Goal: Book appointment/travel/reservation

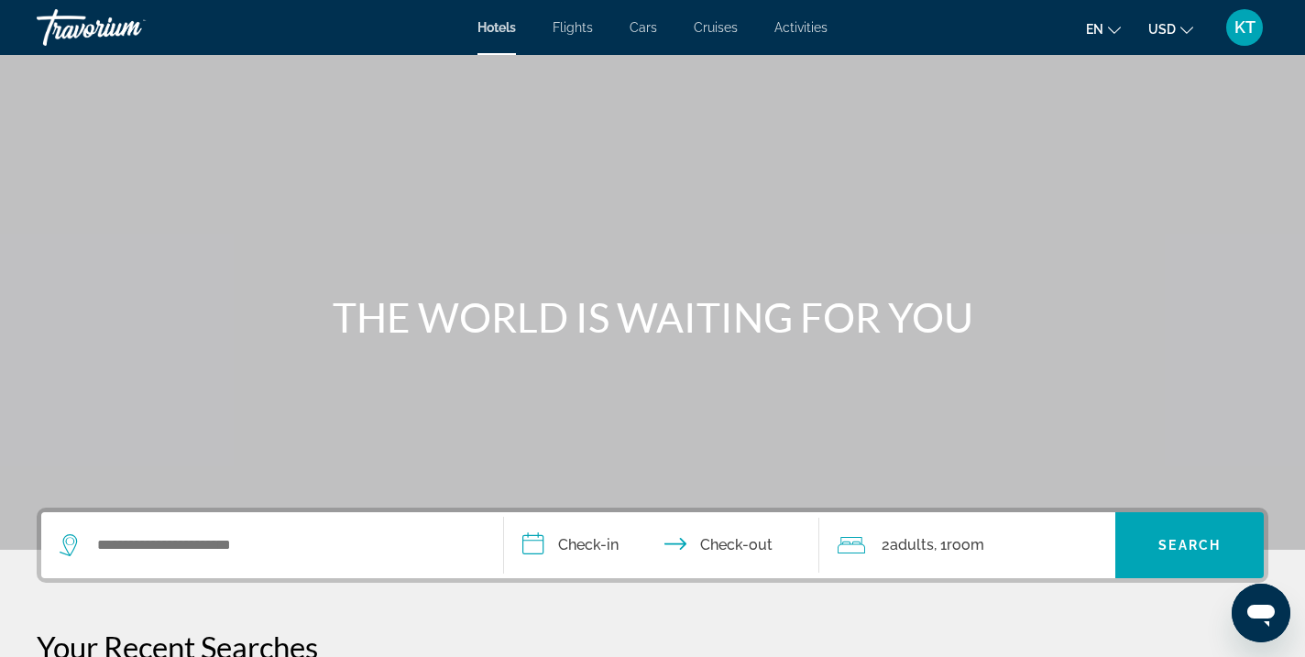
click at [203, 573] on div "Search widget" at bounding box center [272, 545] width 425 height 66
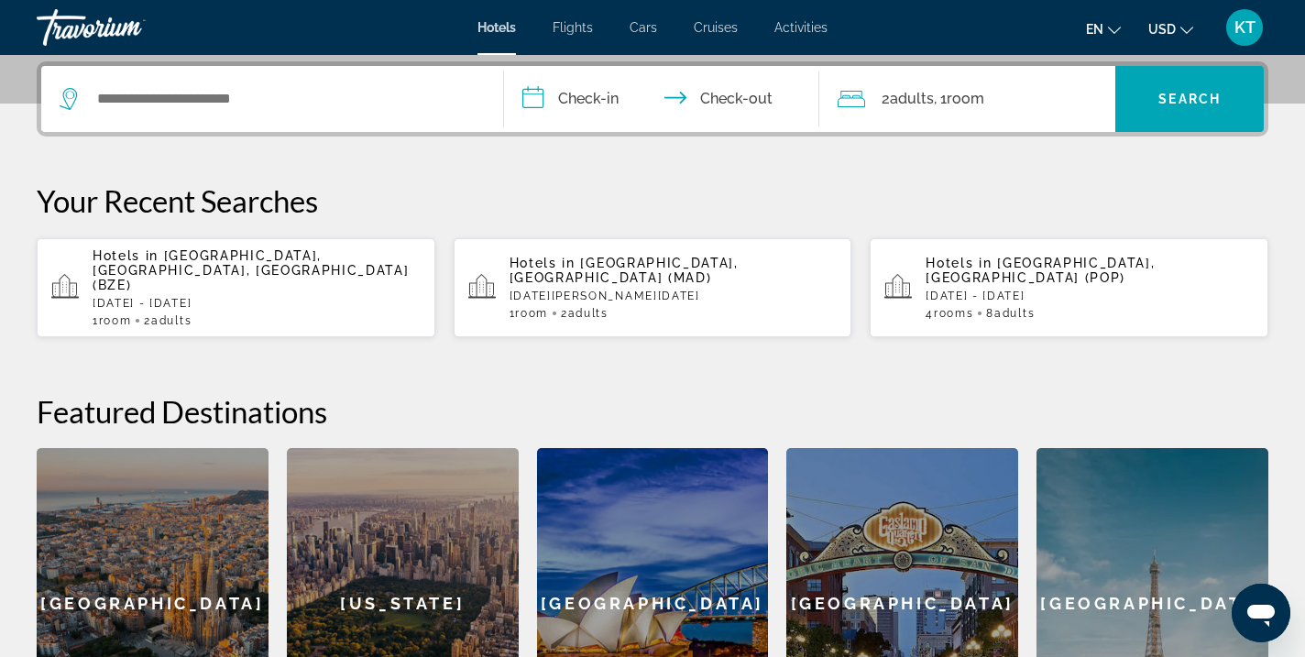
scroll to position [448, 0]
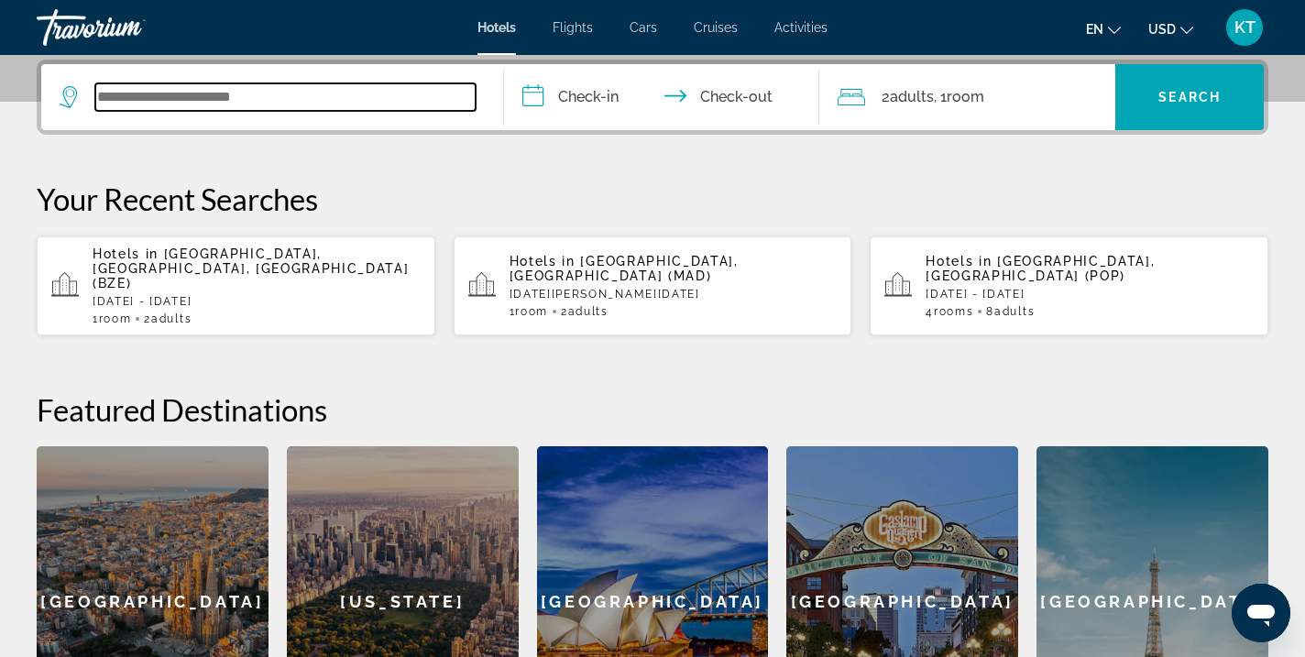
click at [287, 83] on input "Search widget" at bounding box center [285, 96] width 380 height 27
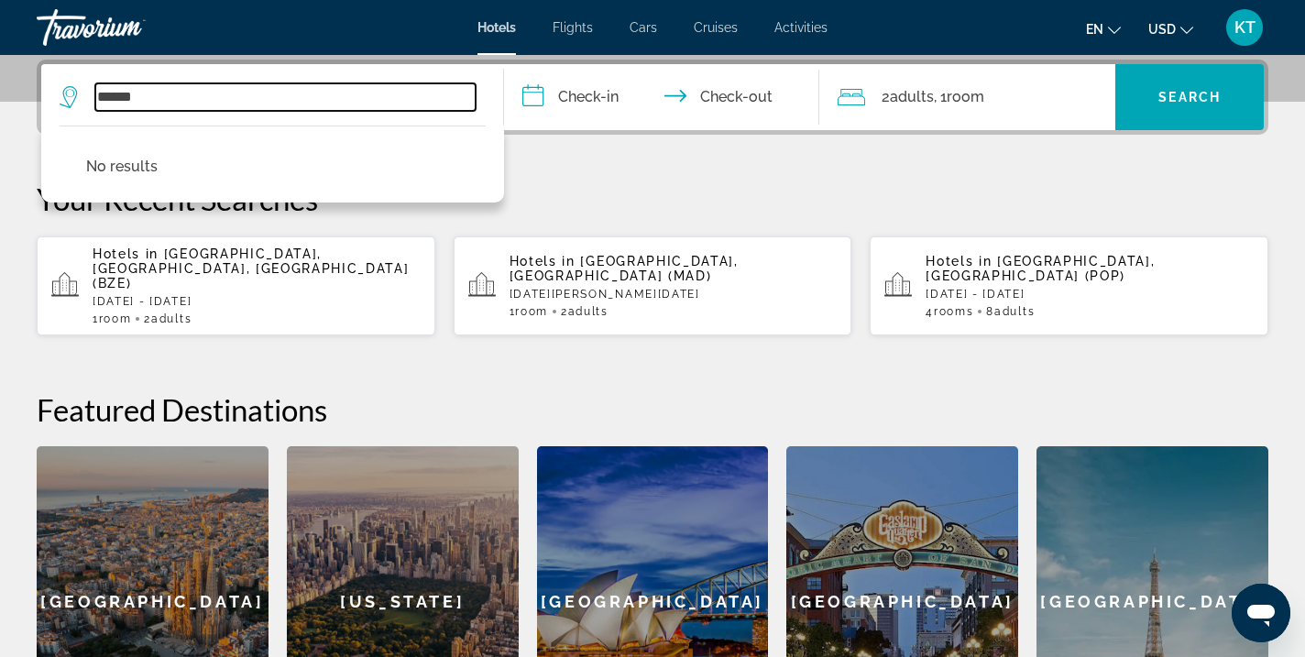
click at [120, 90] on input "******" at bounding box center [285, 96] width 380 height 27
click at [126, 94] on input "******" at bounding box center [285, 96] width 380 height 27
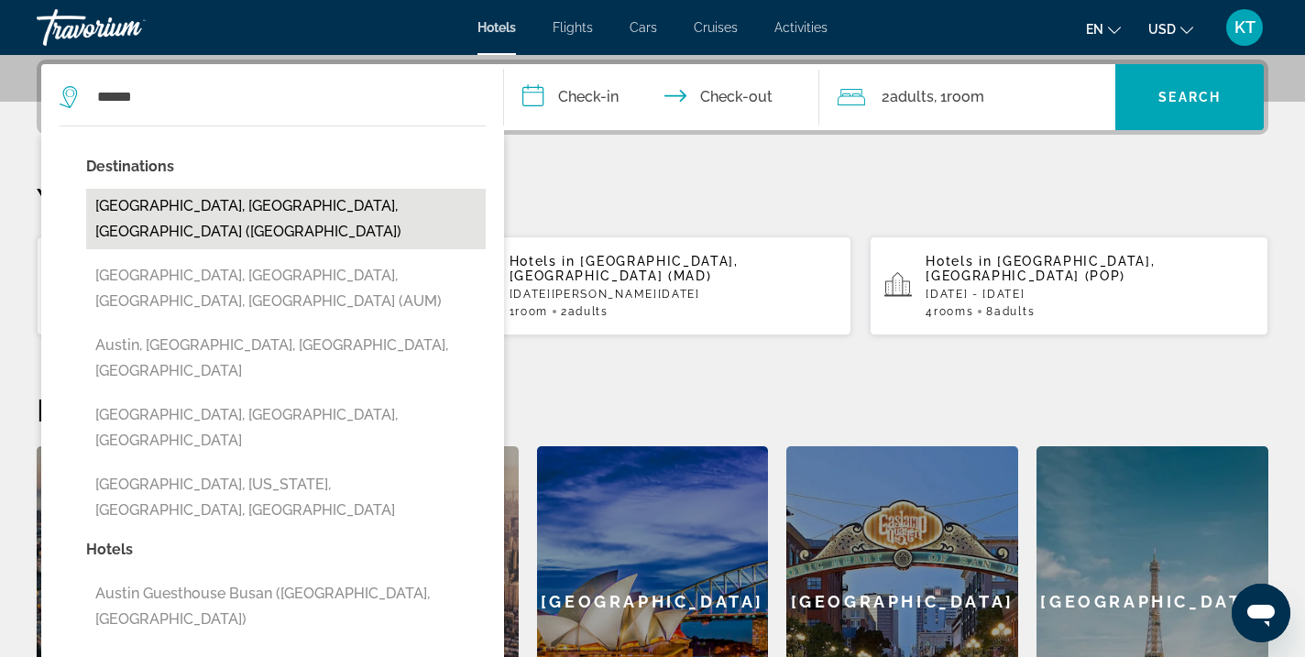
click at [144, 209] on button "Austin, TX, United States (AUS)" at bounding box center [286, 219] width 400 height 60
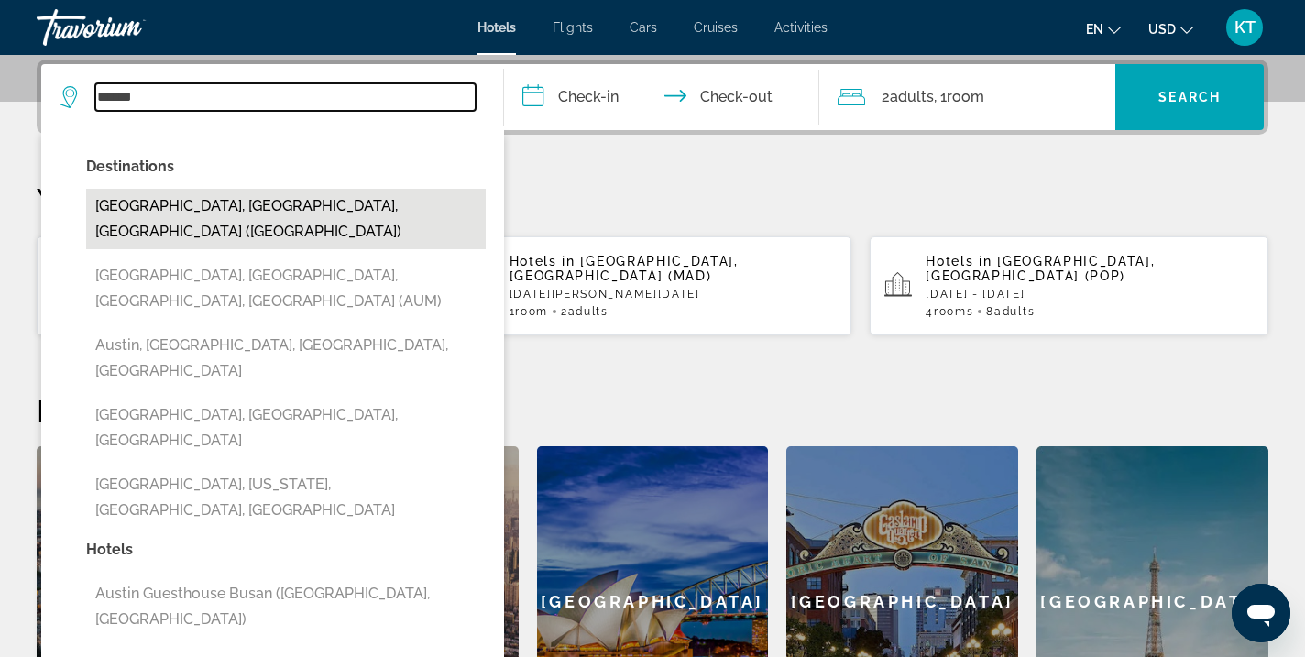
type input "**********"
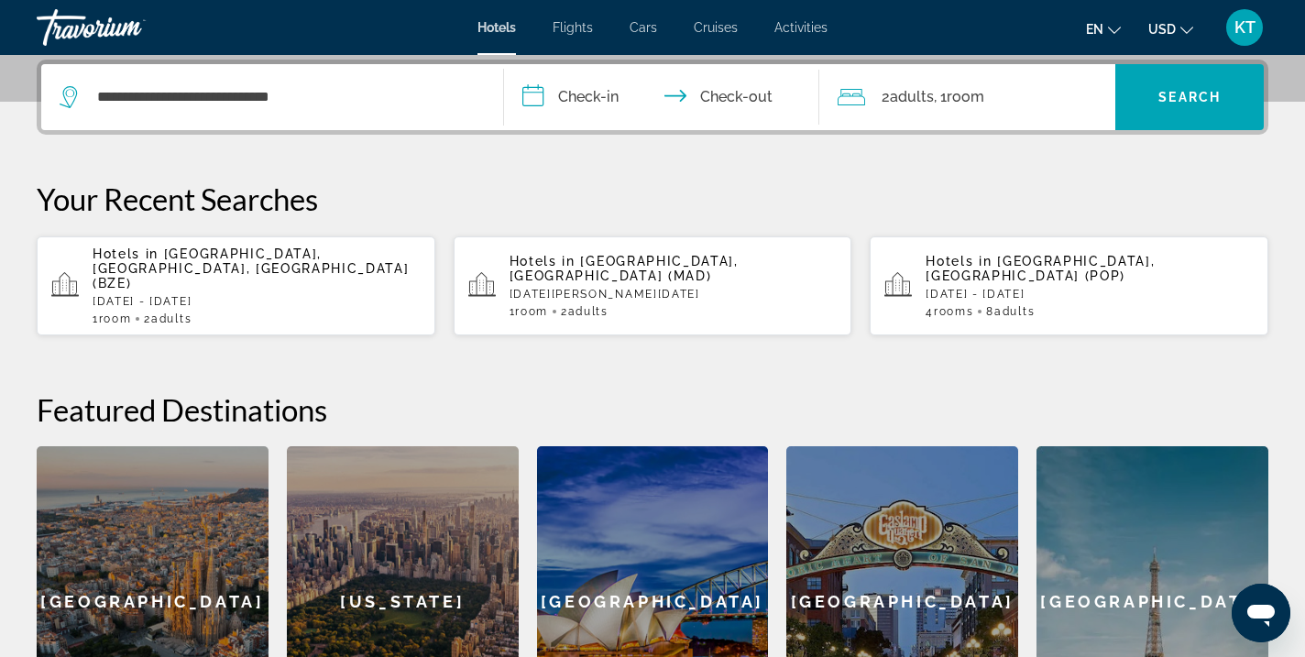
click at [572, 101] on input "**********" at bounding box center [665, 99] width 323 height 71
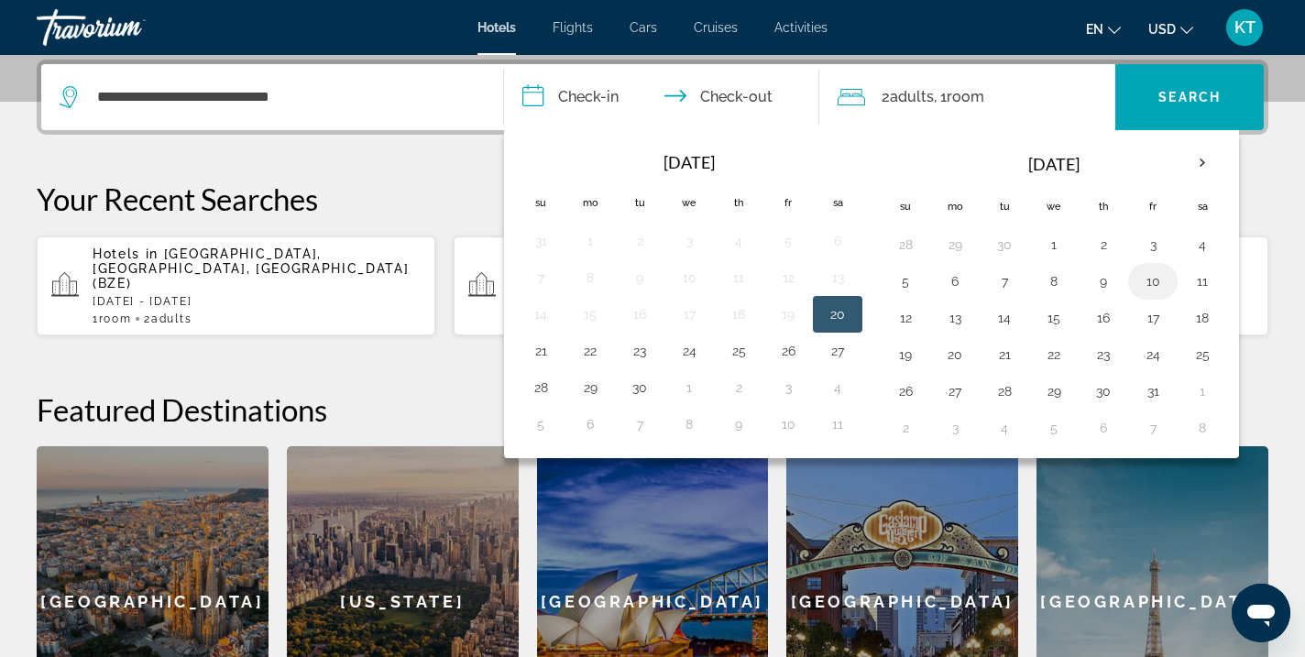
click at [1149, 285] on button "10" at bounding box center [1152, 282] width 29 height 26
click at [916, 313] on button "12" at bounding box center [905, 318] width 29 height 26
type input "**********"
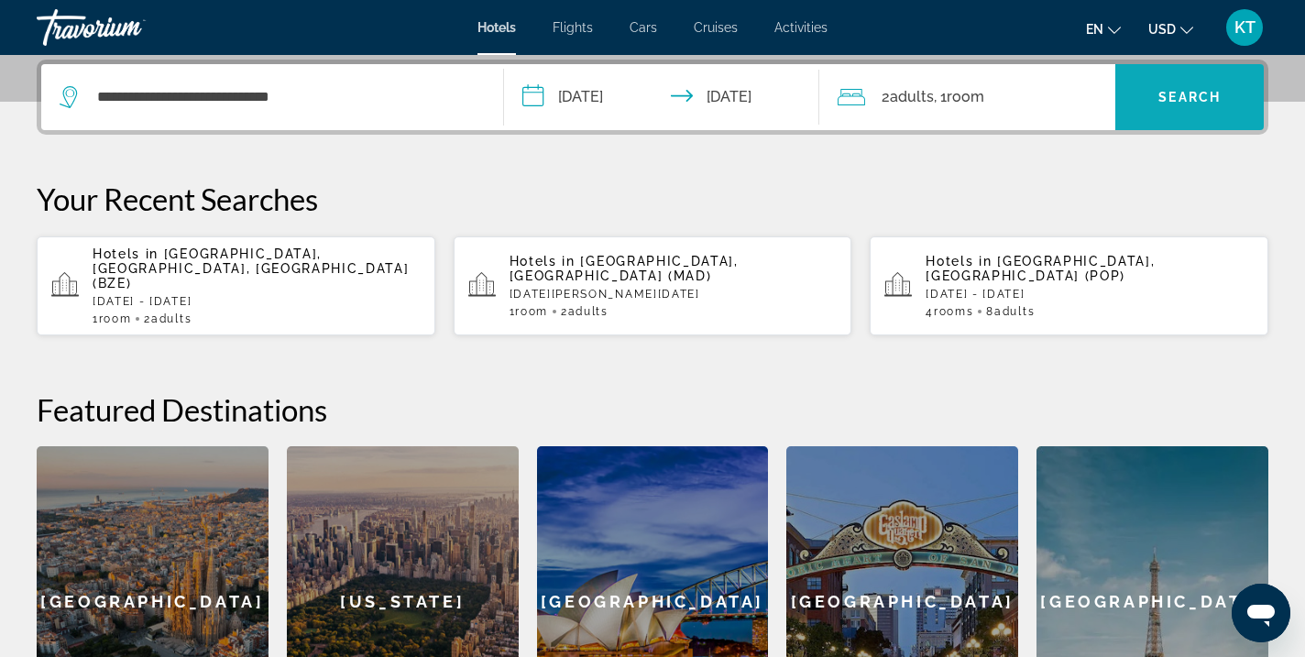
click at [1191, 115] on span "Search widget" at bounding box center [1189, 97] width 148 height 44
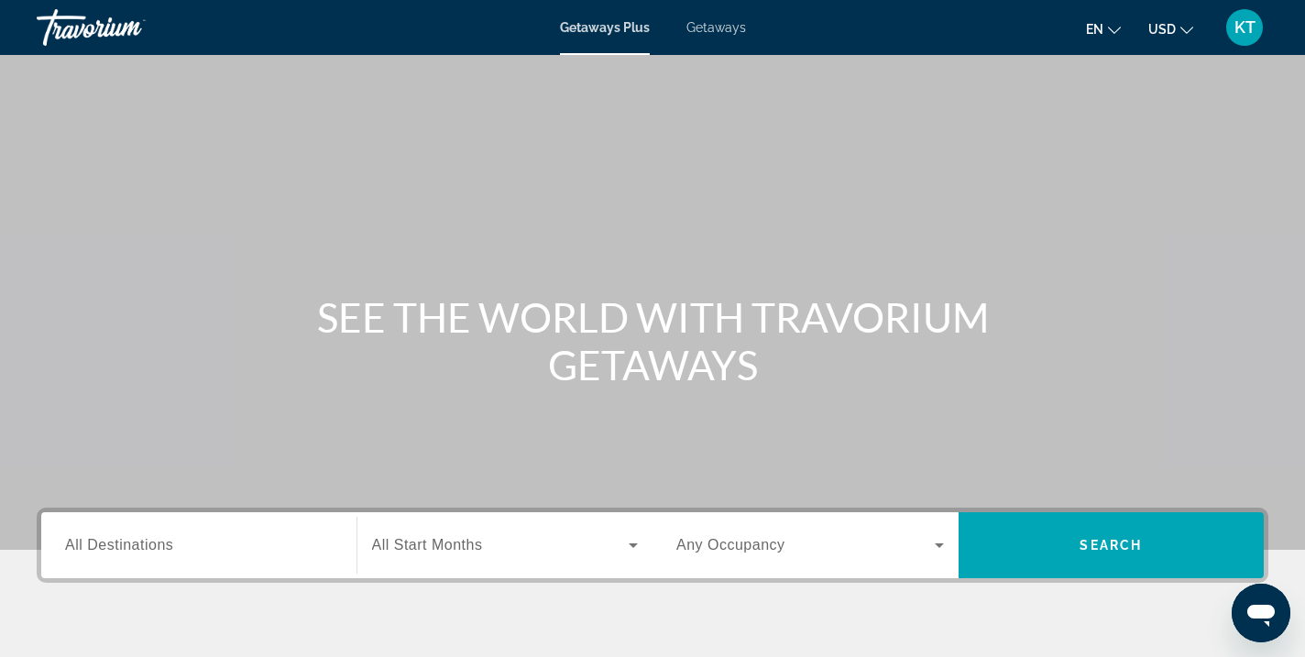
click at [156, 548] on span "All Destinations" at bounding box center [119, 545] width 108 height 16
click at [156, 548] on input "Destination All Destinations" at bounding box center [199, 546] width 268 height 22
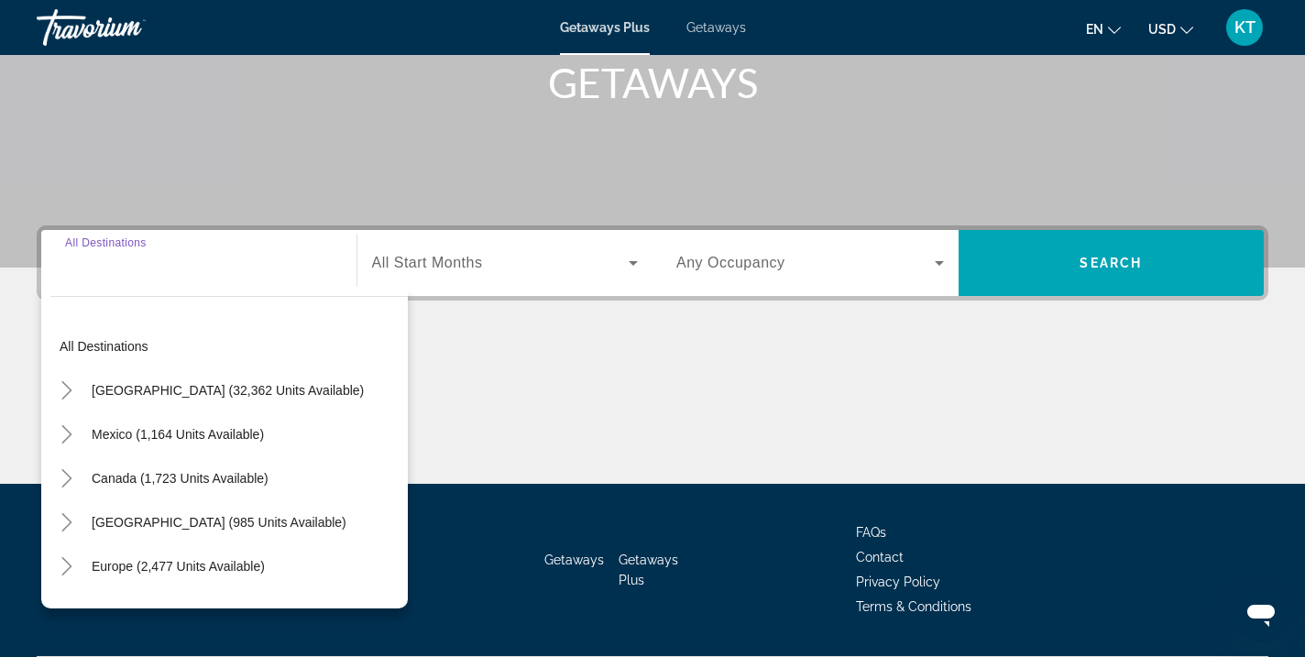
scroll to position [334, 0]
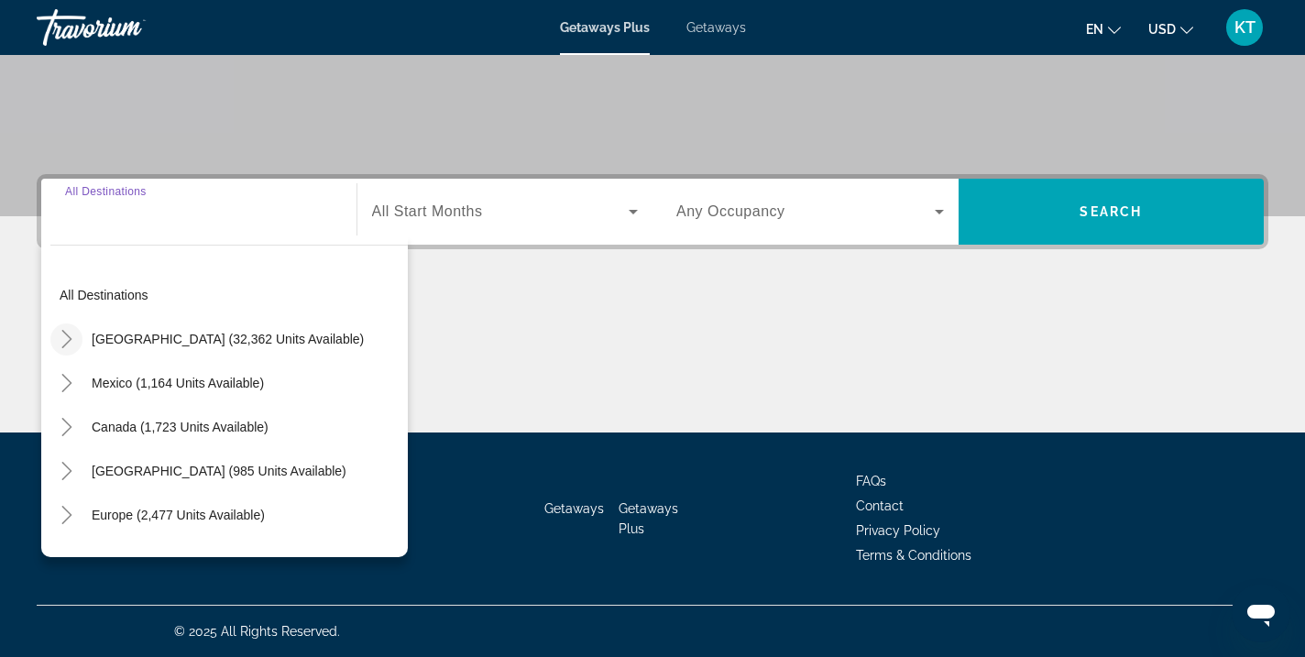
click at [58, 345] on icon "Toggle United States (32,362 units available)" at bounding box center [67, 339] width 18 height 18
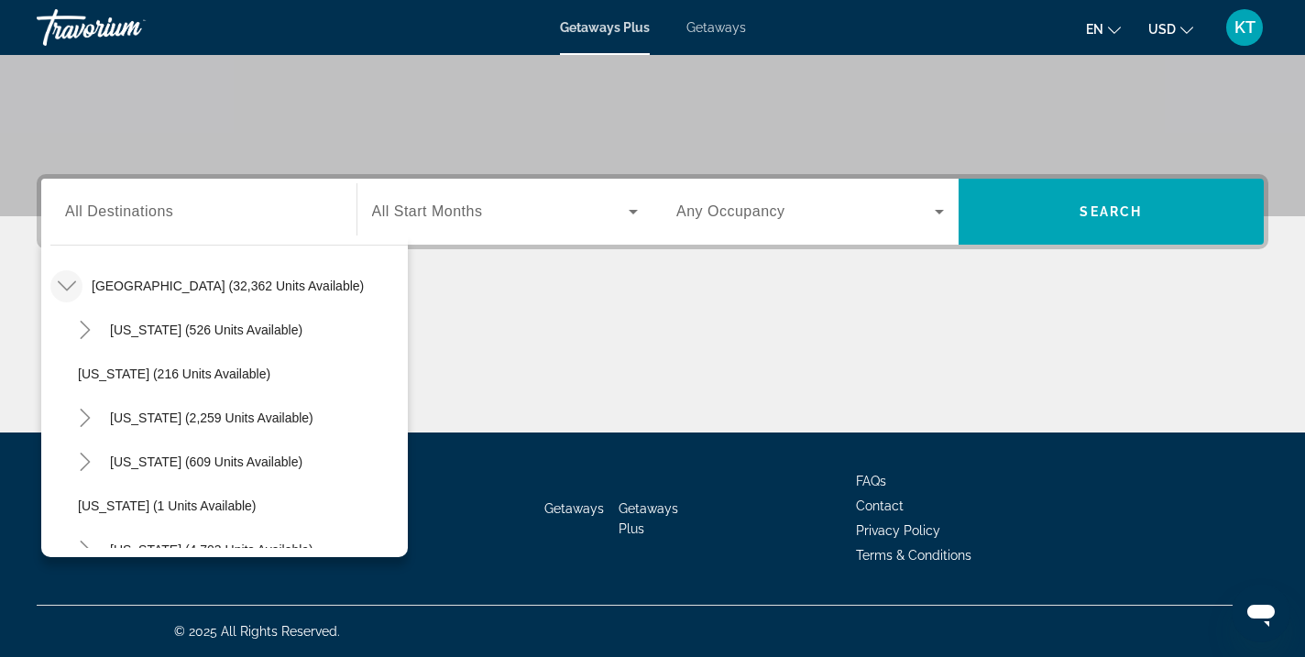
click at [727, 28] on span "Getaways" at bounding box center [716, 27] width 60 height 15
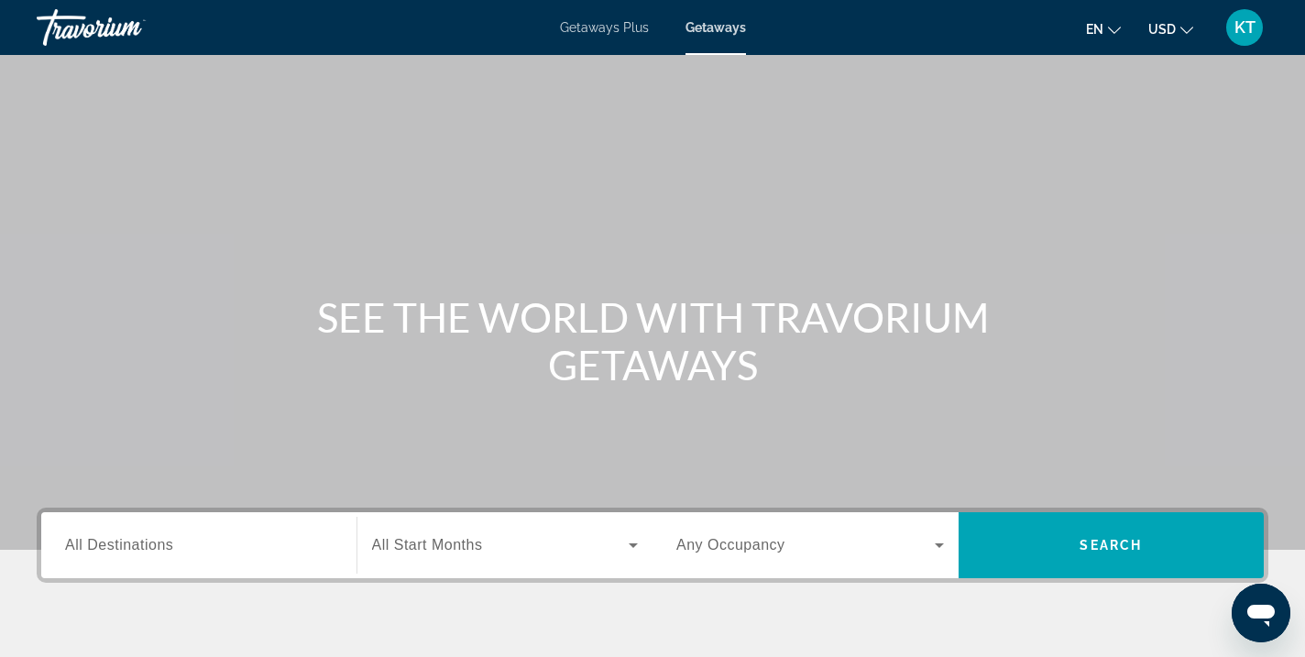
click at [117, 544] on span "All Destinations" at bounding box center [119, 545] width 108 height 16
click at [117, 544] on input "Destination All Destinations" at bounding box center [199, 546] width 268 height 22
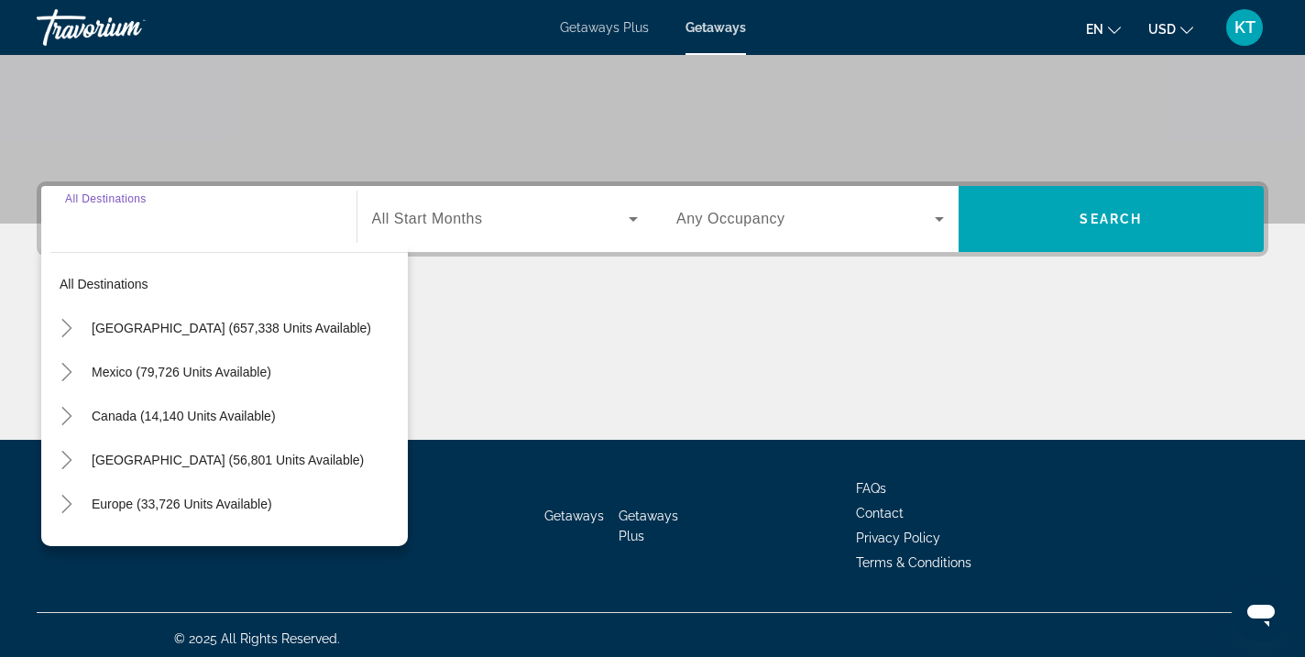
scroll to position [334, 0]
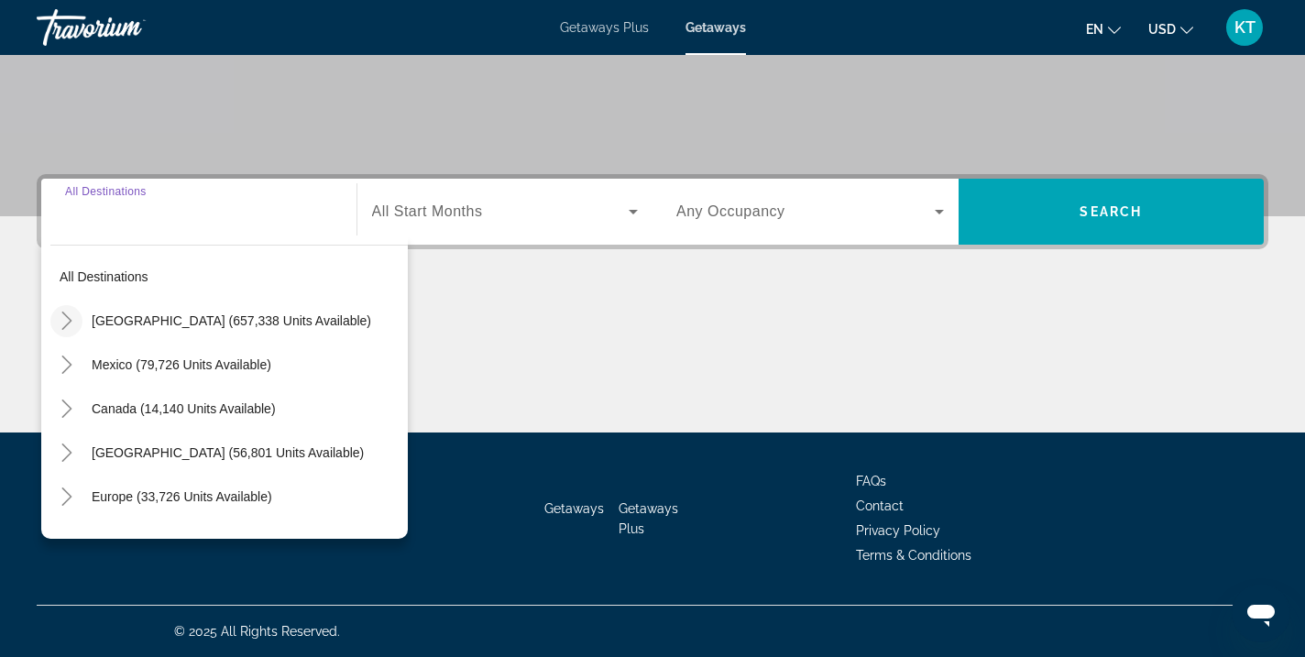
click at [67, 320] on icon "Toggle United States (657,338 units available)" at bounding box center [67, 321] width 18 height 18
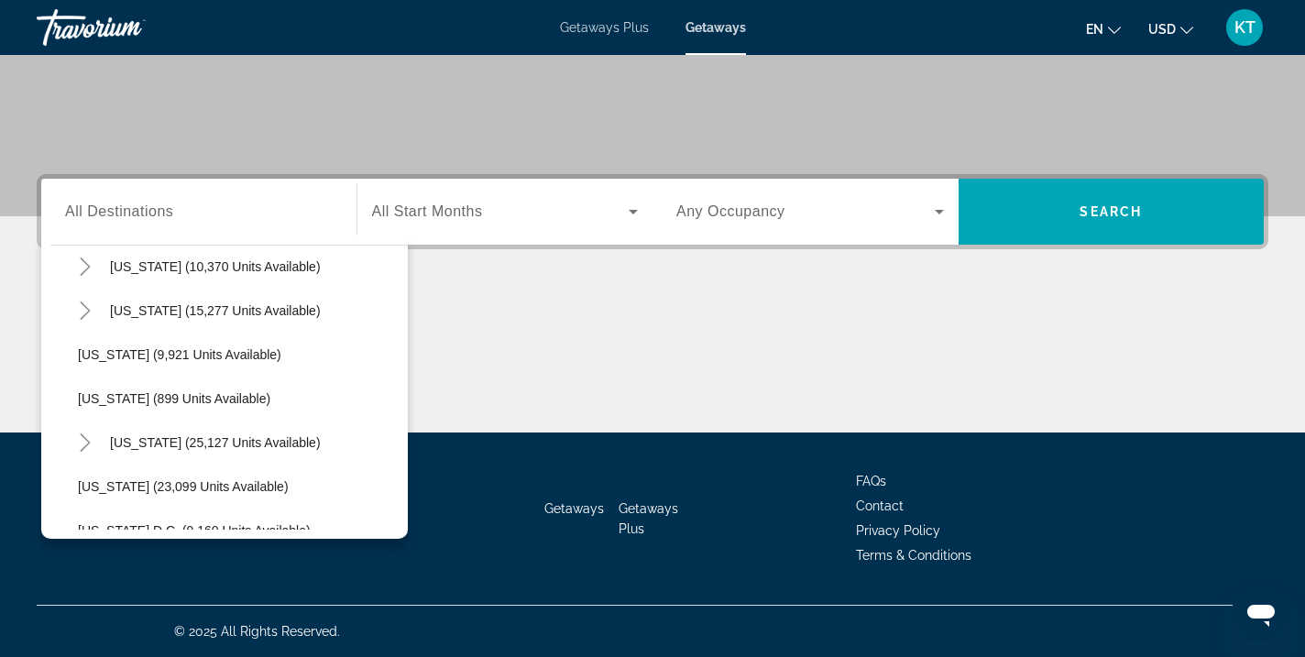
scroll to position [1695, 0]
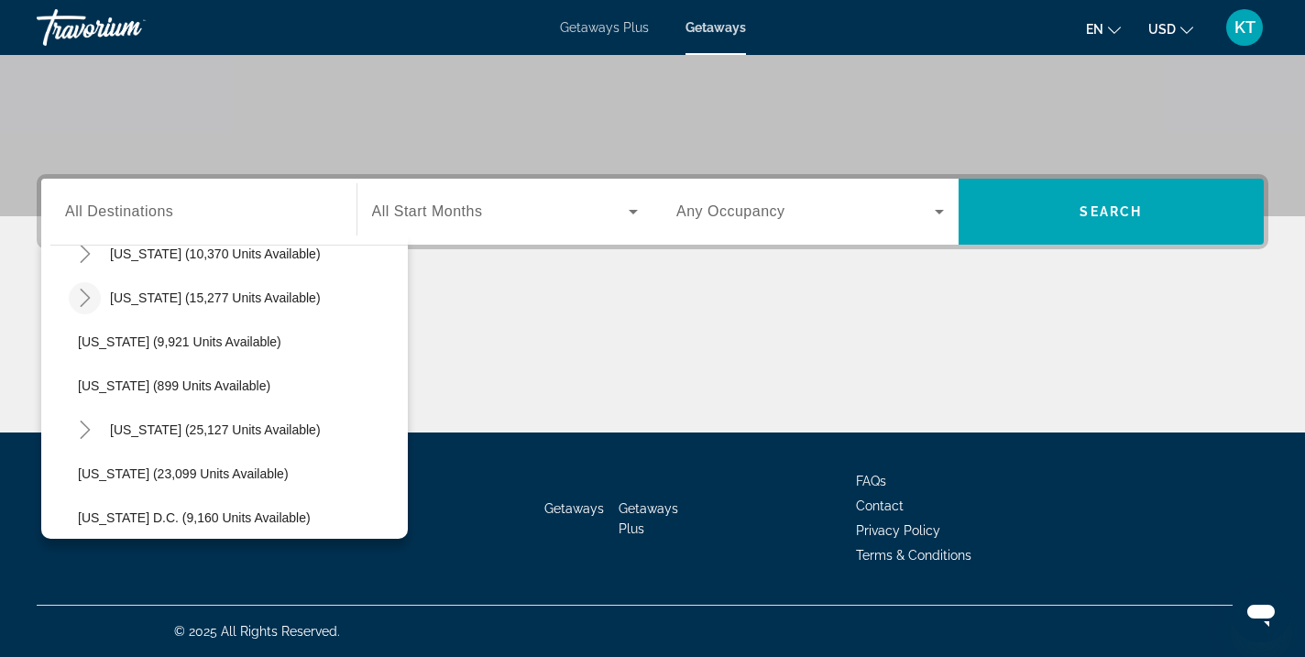
click at [76, 295] on icon "Toggle Texas (15,277 units available)" at bounding box center [85, 298] width 18 height 18
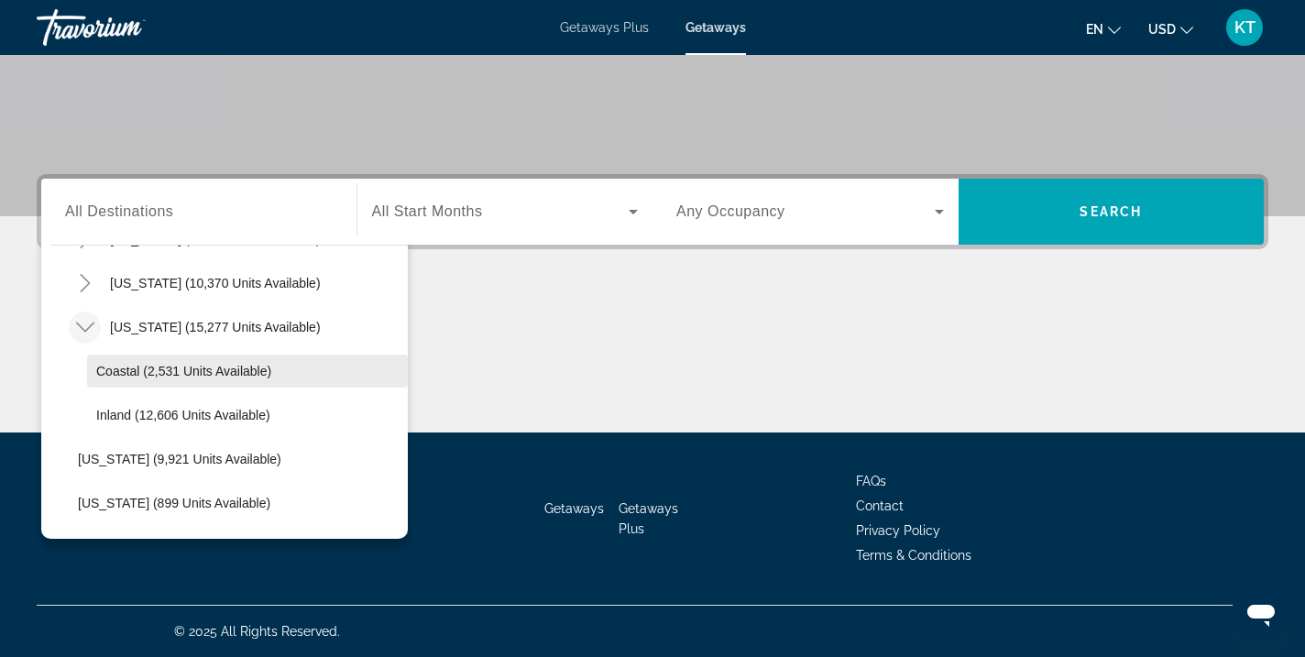
scroll to position [1663, 0]
click at [236, 341] on span "Search widget" at bounding box center [254, 329] width 307 height 44
type input "**********"
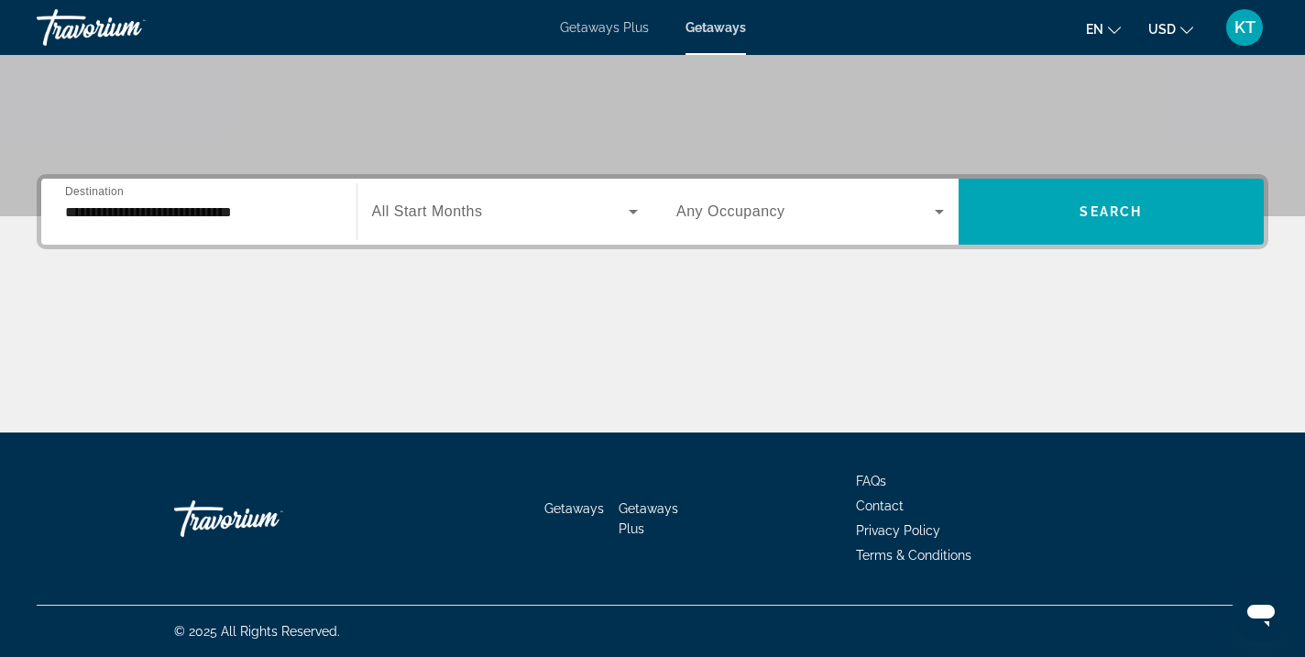
click at [470, 215] on span "All Start Months" at bounding box center [427, 211] width 111 height 16
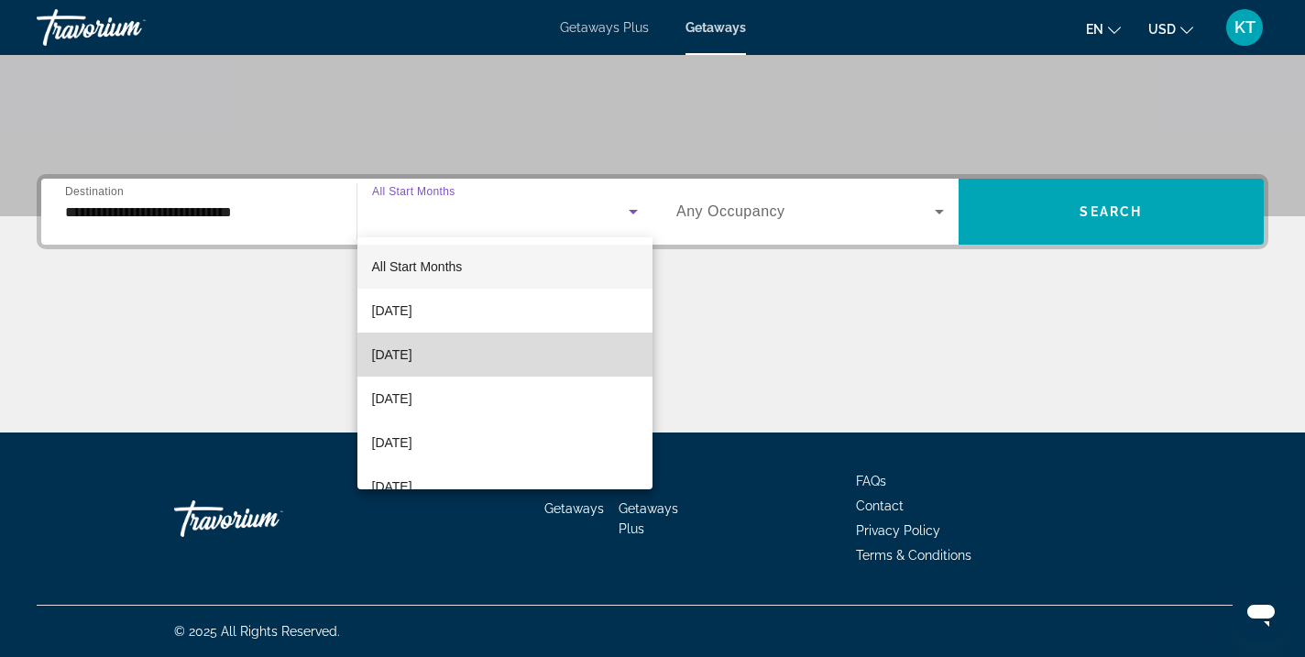
click at [412, 353] on span "[DATE]" at bounding box center [392, 355] width 40 height 22
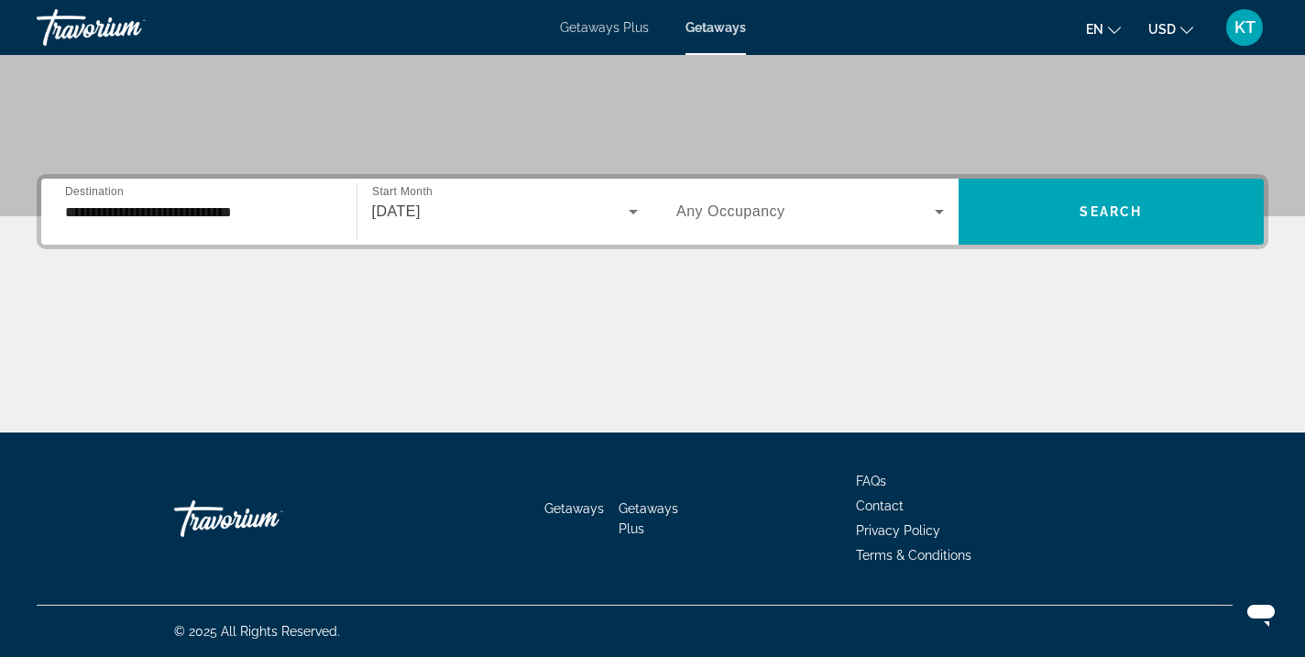
click at [753, 215] on span "Any Occupancy" at bounding box center [730, 211] width 109 height 16
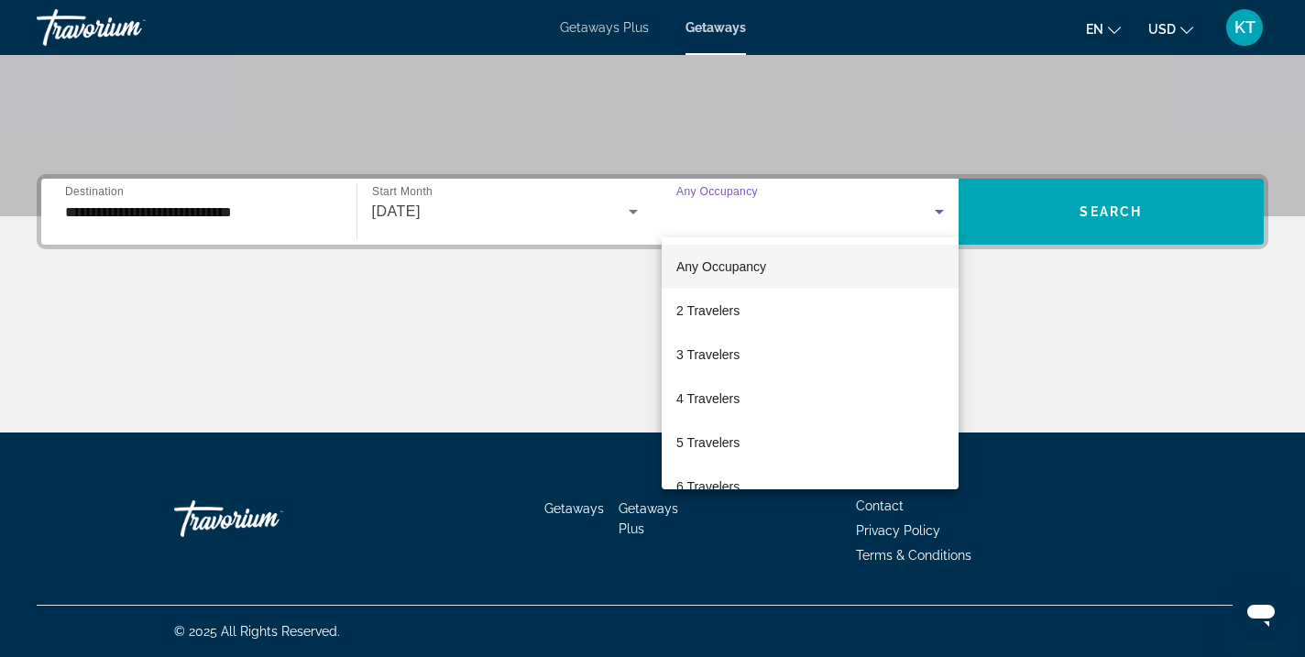
click at [755, 264] on span "Any Occupancy" at bounding box center [721, 266] width 90 height 15
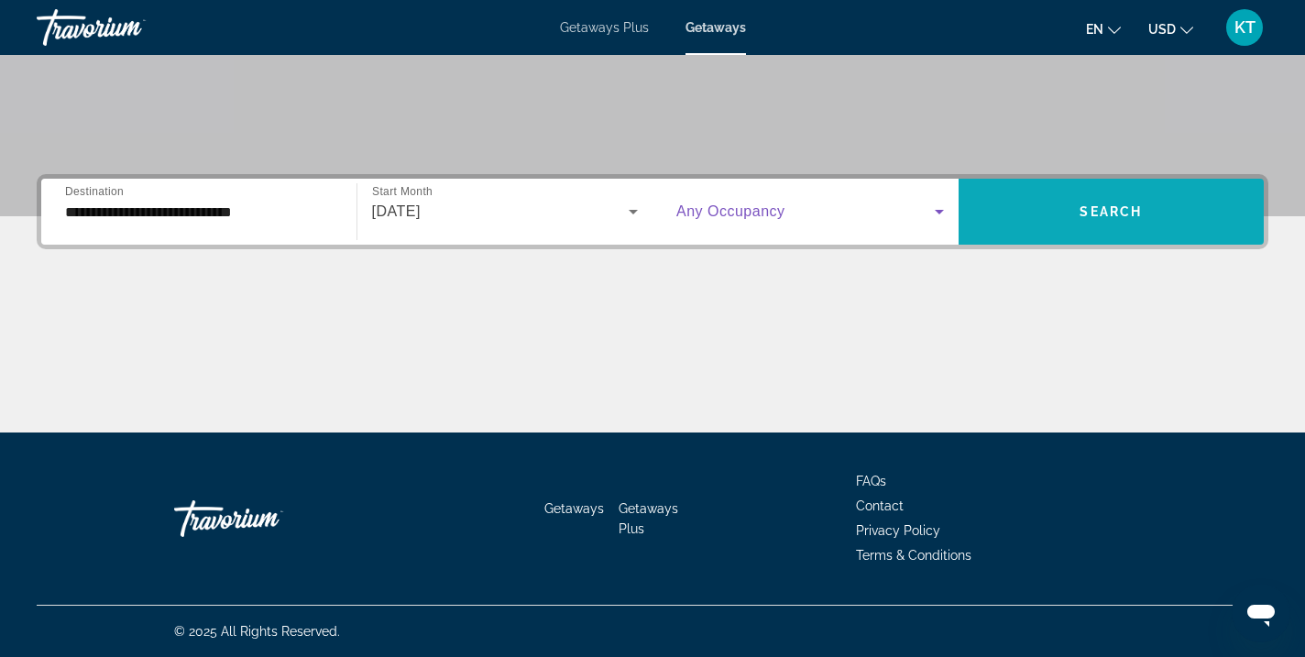
click at [1011, 218] on span "Search widget" at bounding box center [1112, 212] width 306 height 44
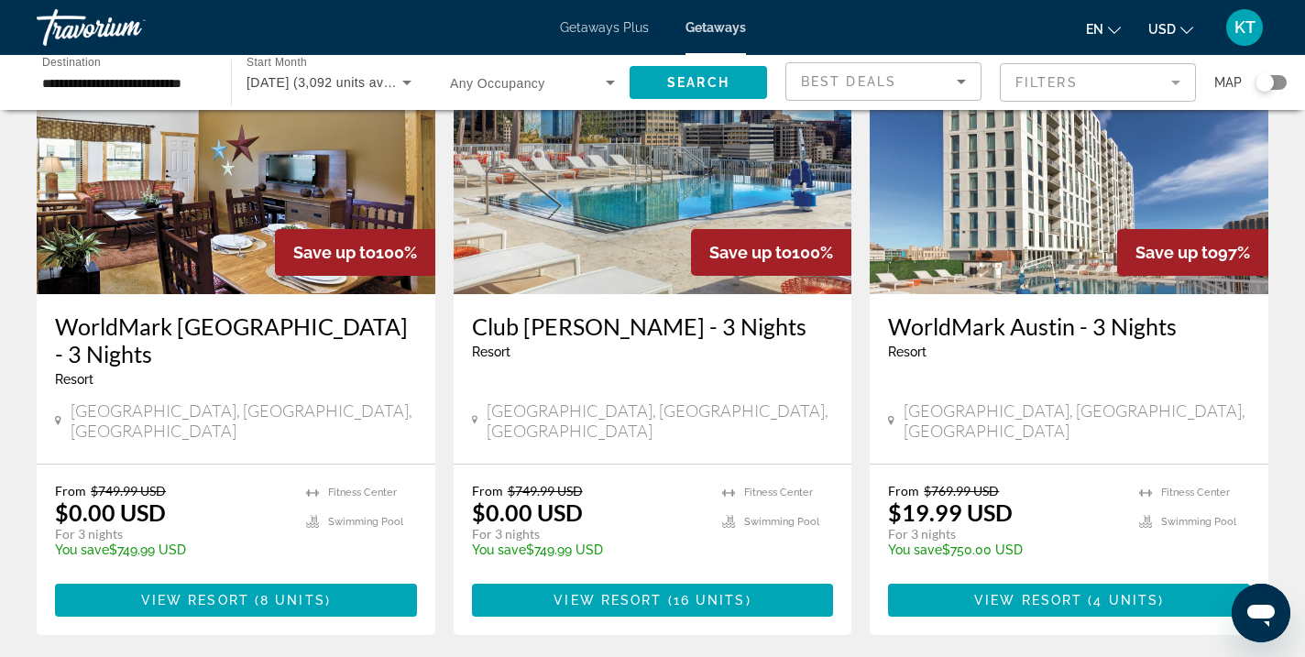
scroll to position [1507, 0]
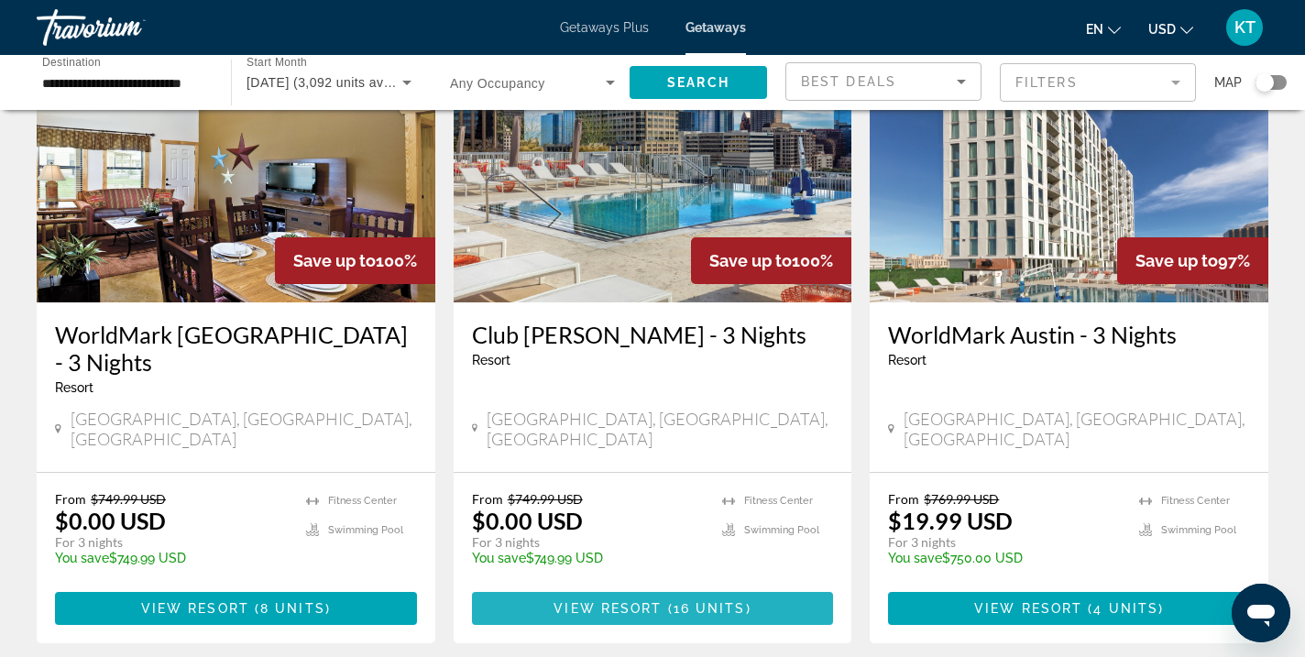
click at [624, 601] on span "View Resort" at bounding box center [608, 608] width 108 height 15
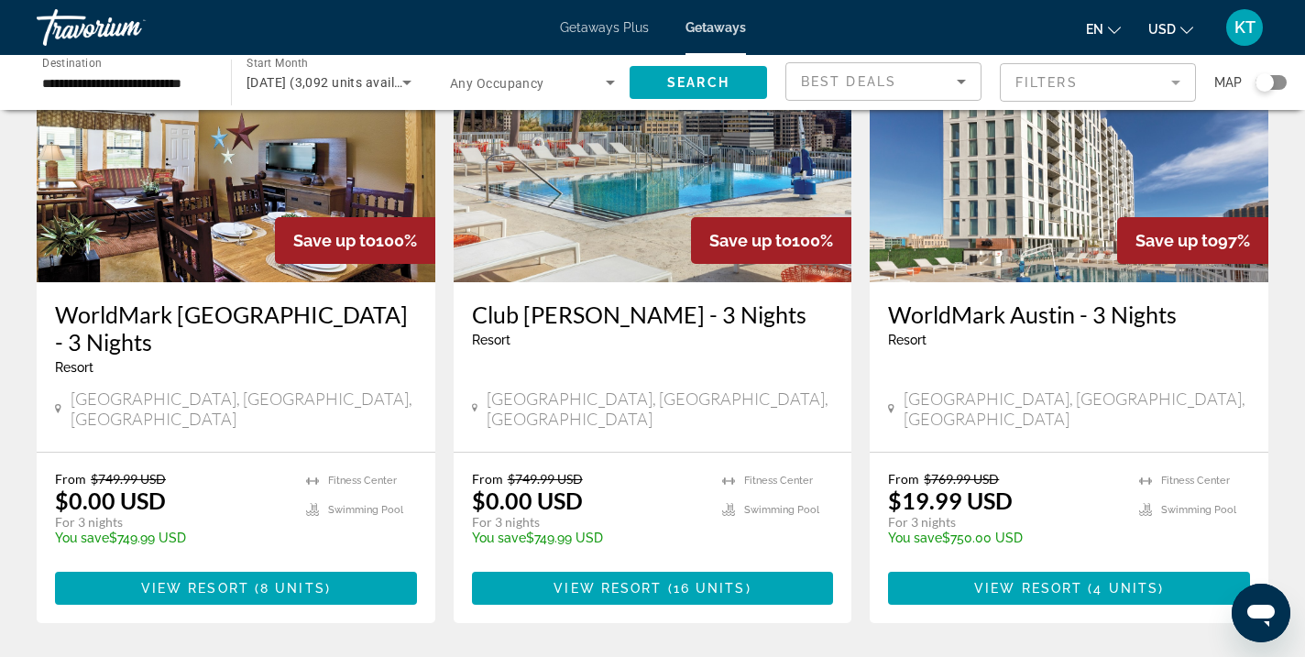
scroll to position [1531, 0]
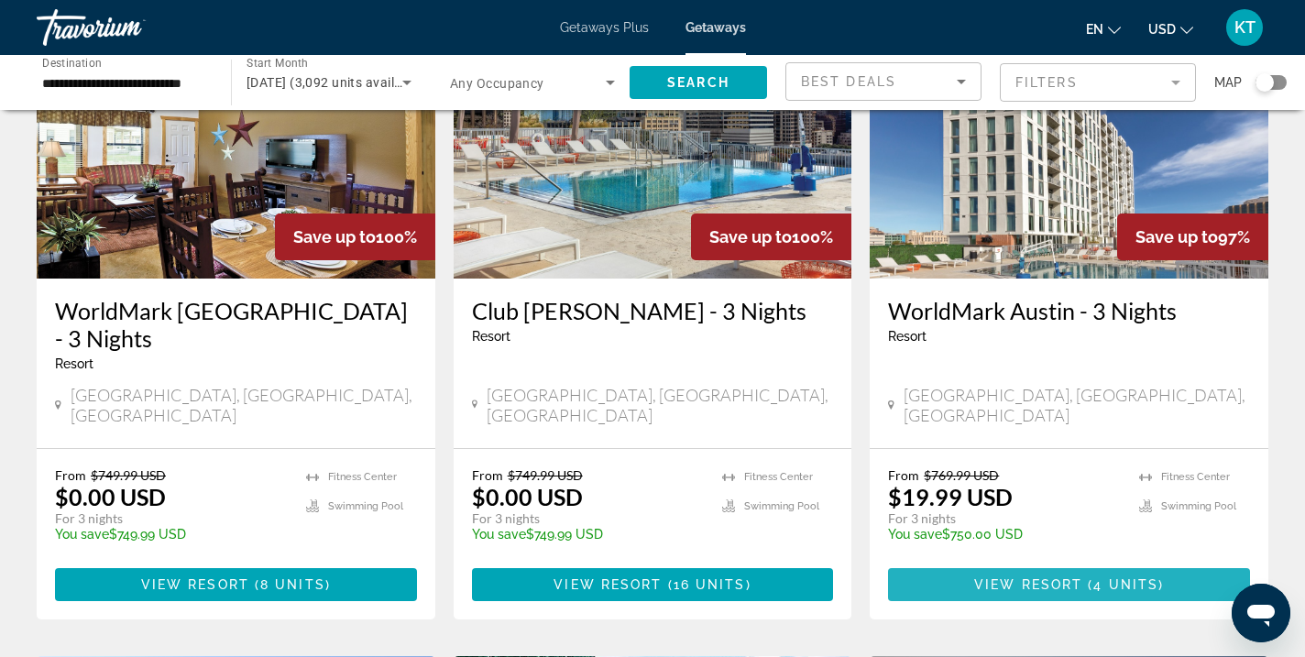
click at [979, 577] on span "View Resort" at bounding box center [1028, 584] width 108 height 15
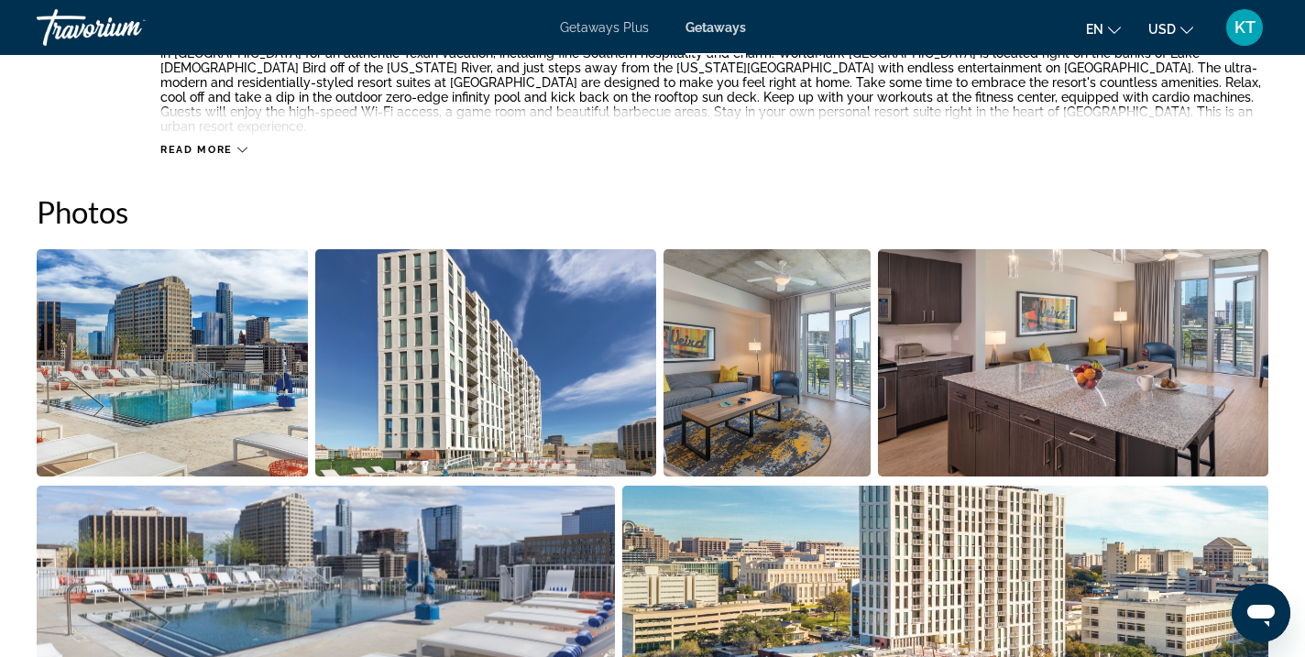
scroll to position [784, 0]
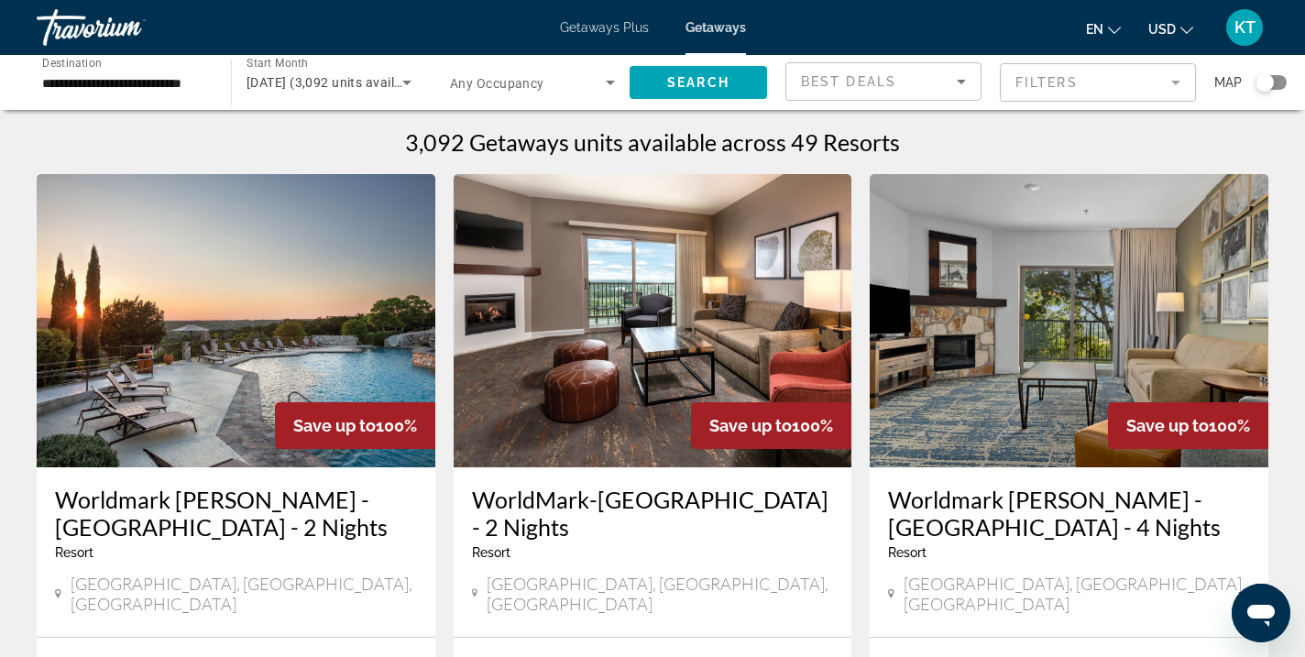
click at [1027, 82] on mat-form-field "Filters" at bounding box center [1098, 82] width 196 height 38
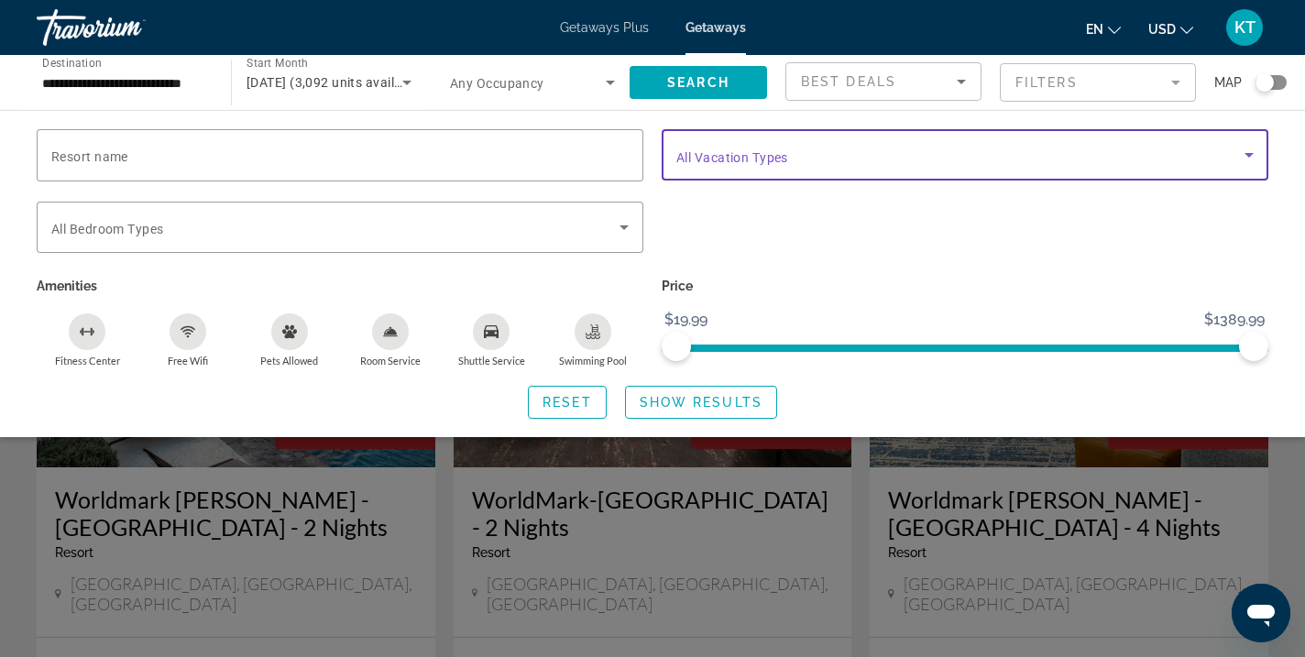
click at [1125, 147] on span "Search widget" at bounding box center [960, 155] width 568 height 22
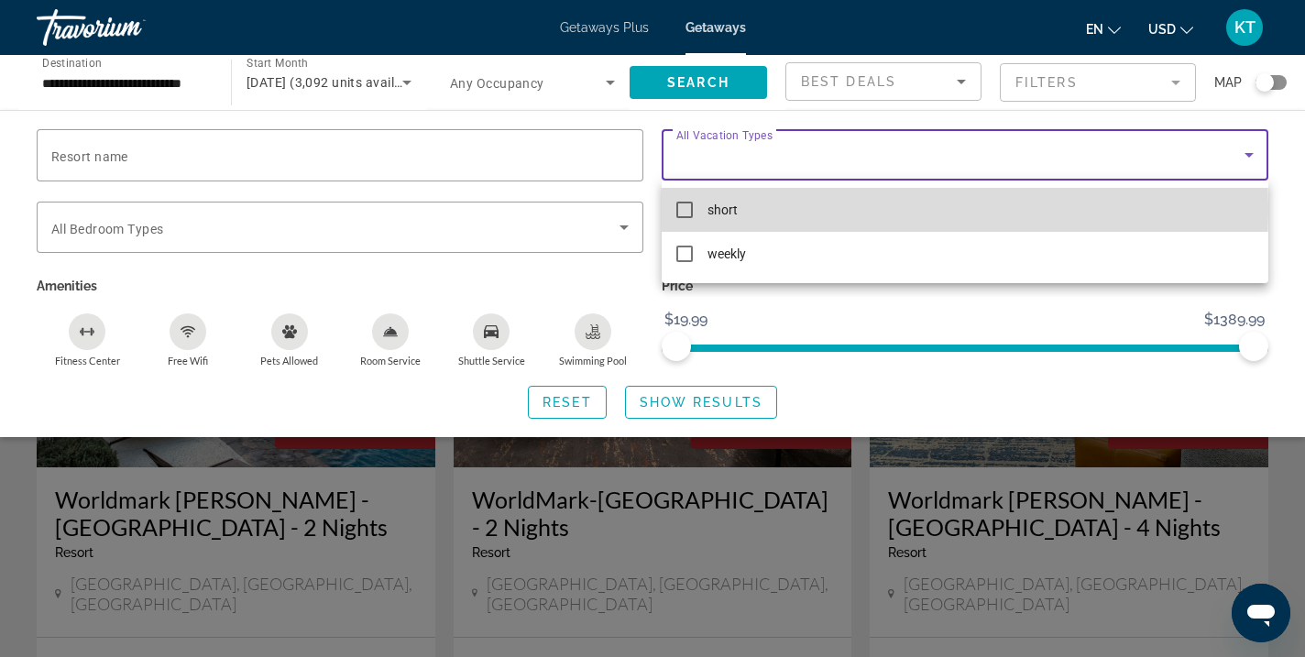
click at [683, 209] on mat-pseudo-checkbox at bounding box center [684, 210] width 16 height 16
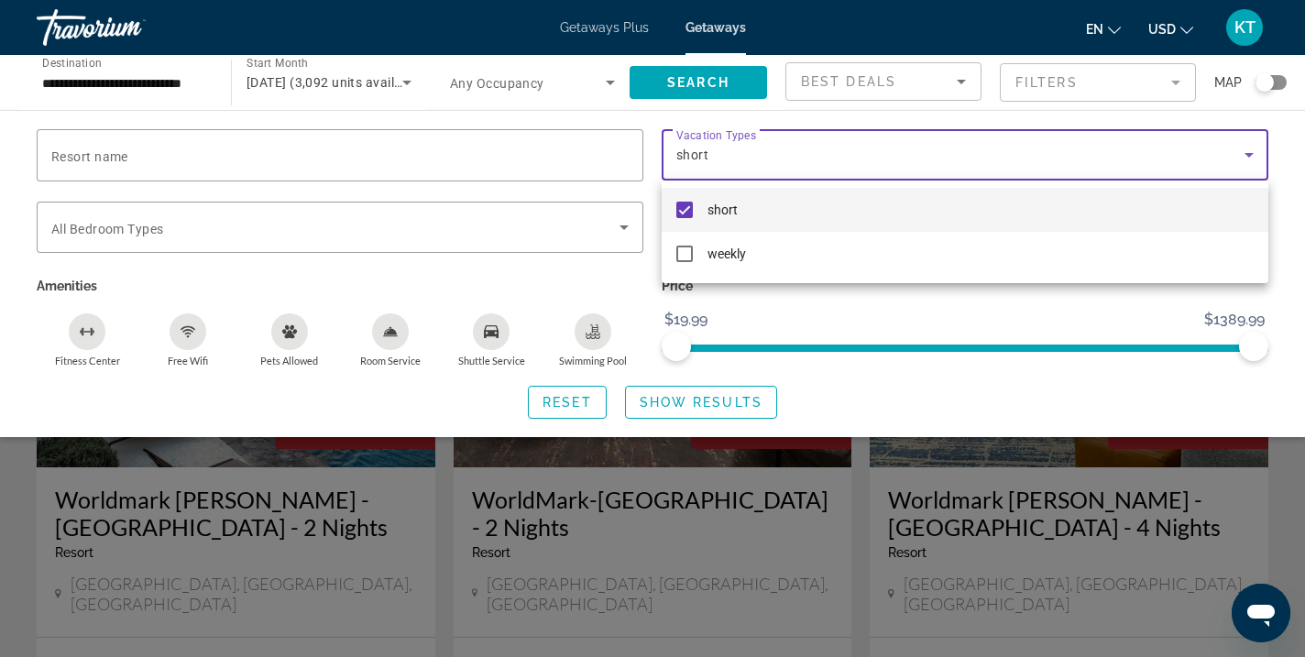
click at [737, 398] on div at bounding box center [652, 328] width 1305 height 657
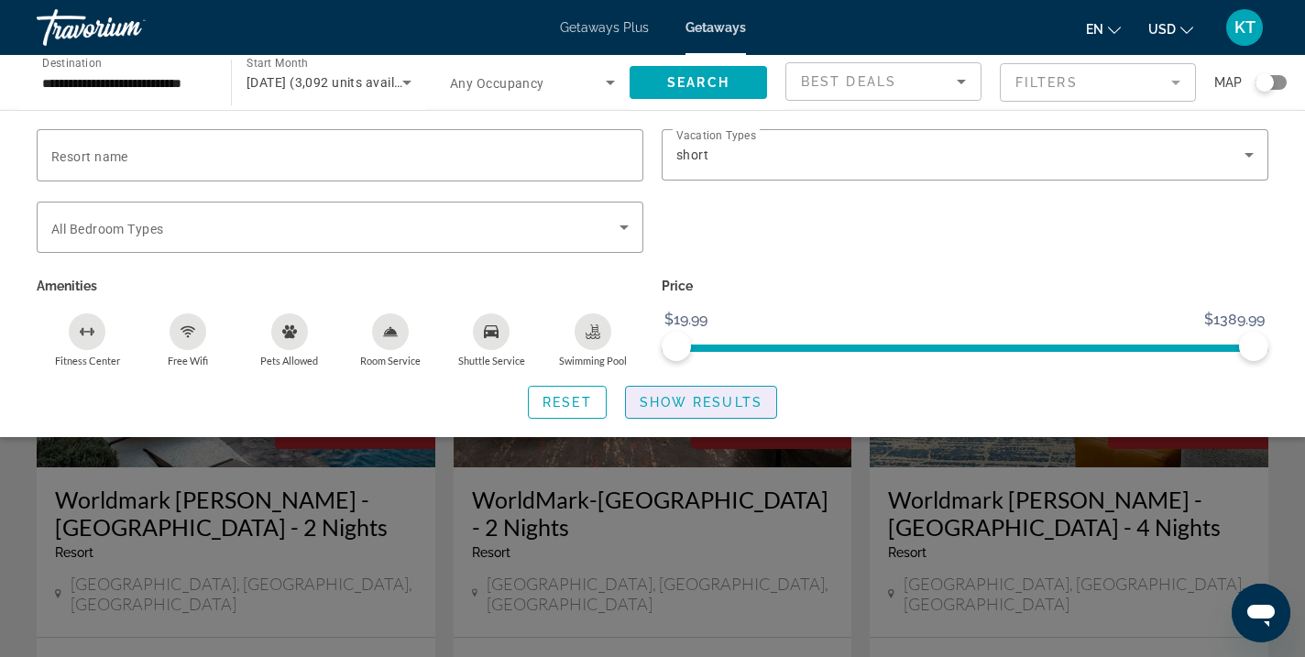
click at [737, 398] on span "Show Results" at bounding box center [701, 402] width 123 height 15
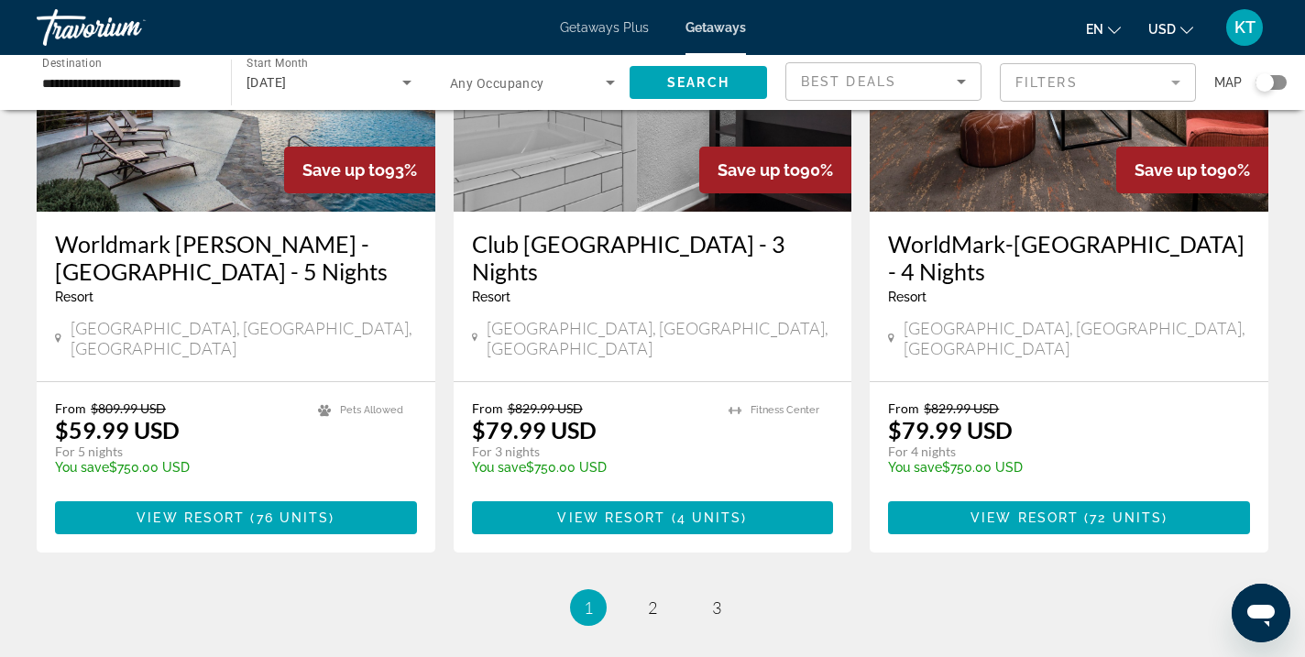
scroll to position [2267, 0]
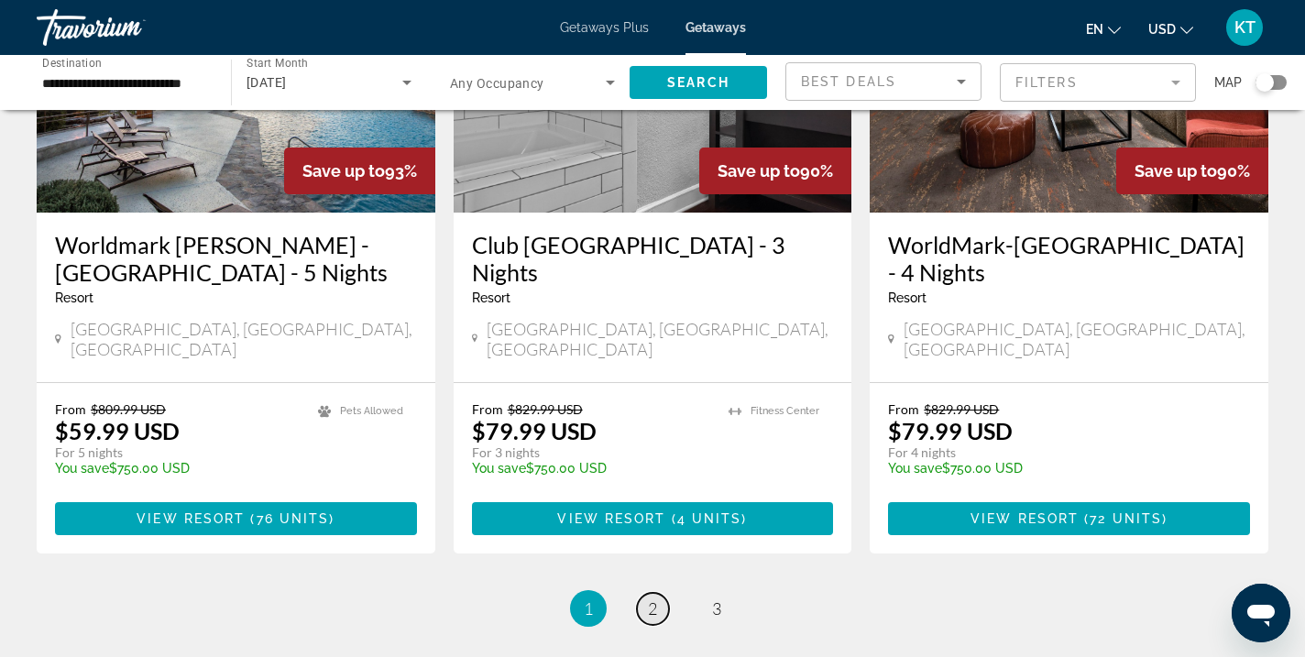
click at [651, 598] on span "2" at bounding box center [652, 608] width 9 height 20
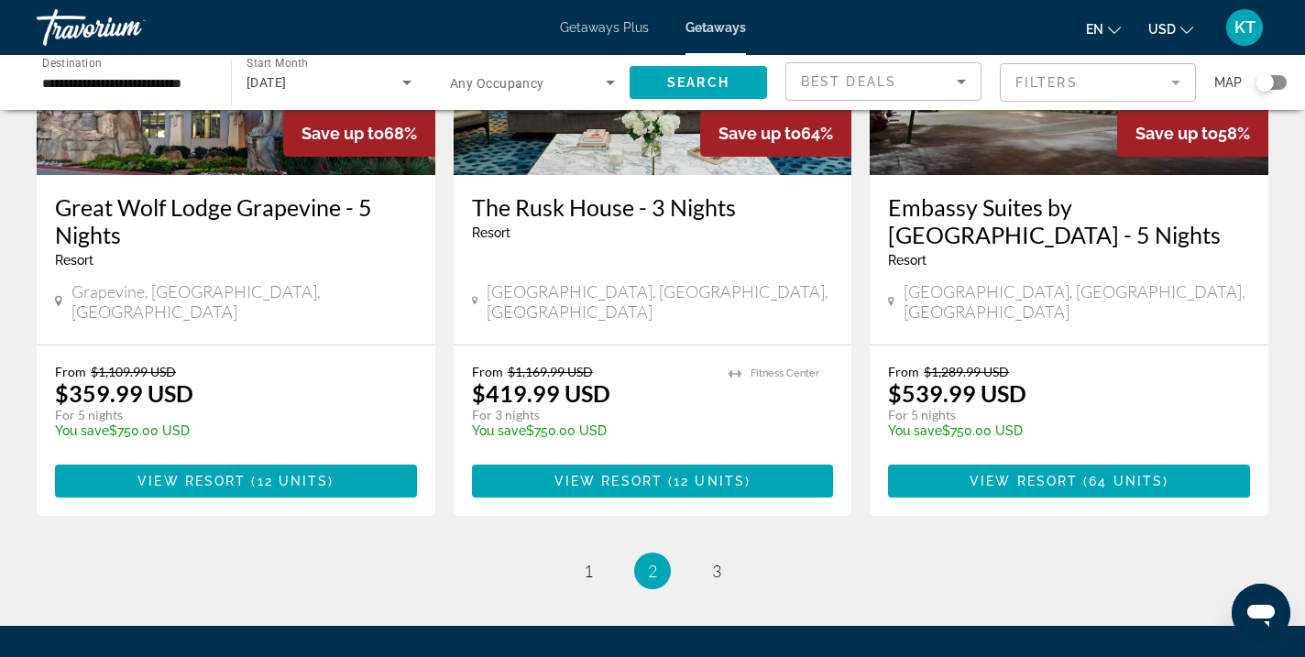
scroll to position [2335, 0]
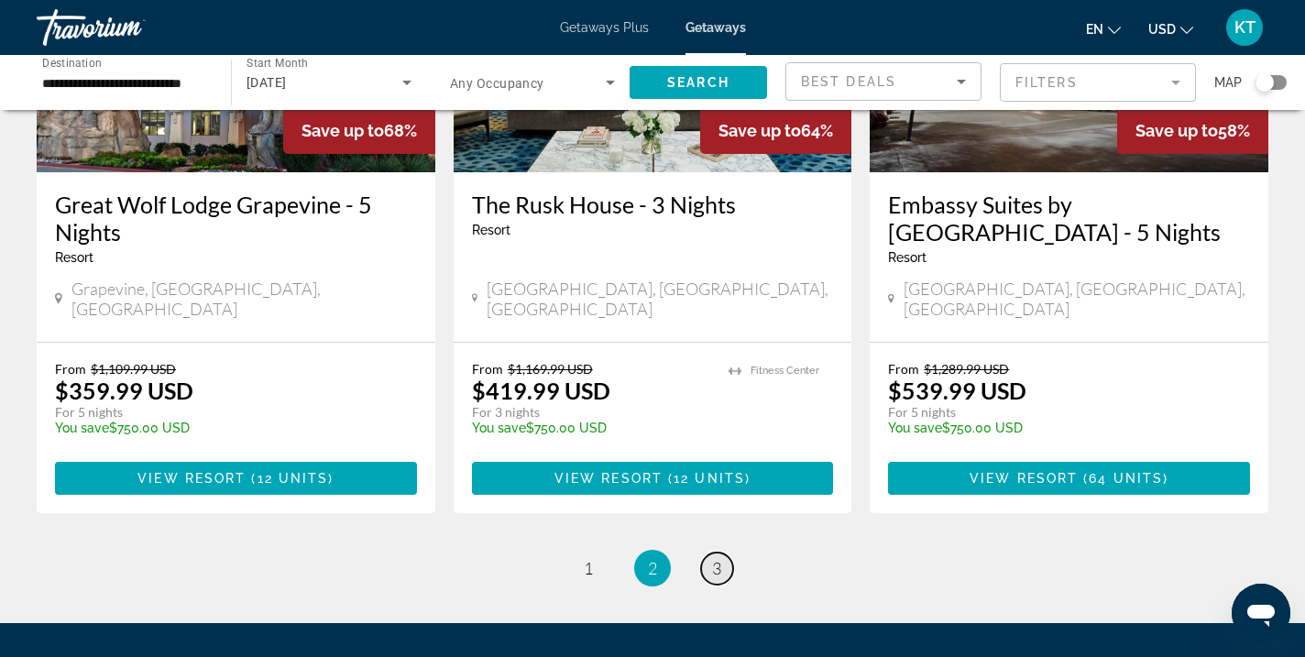
click at [722, 553] on link "page 3" at bounding box center [717, 569] width 32 height 32
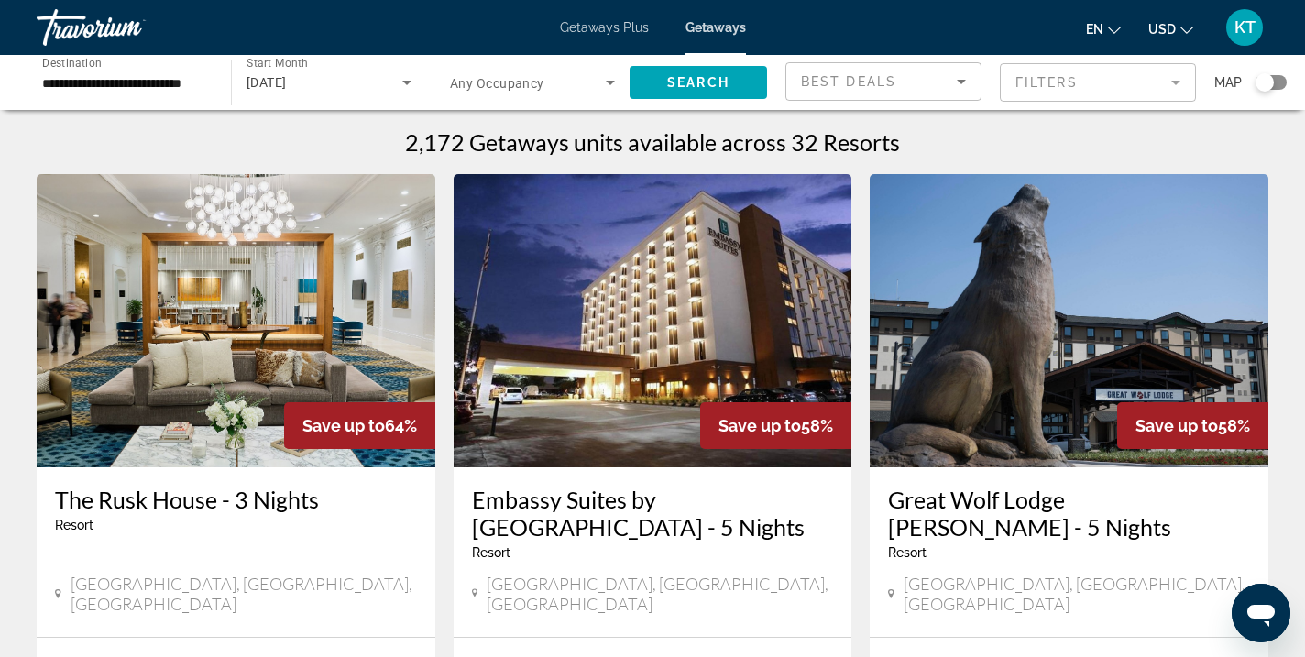
click at [607, 28] on span "Getaways Plus" at bounding box center [604, 27] width 89 height 15
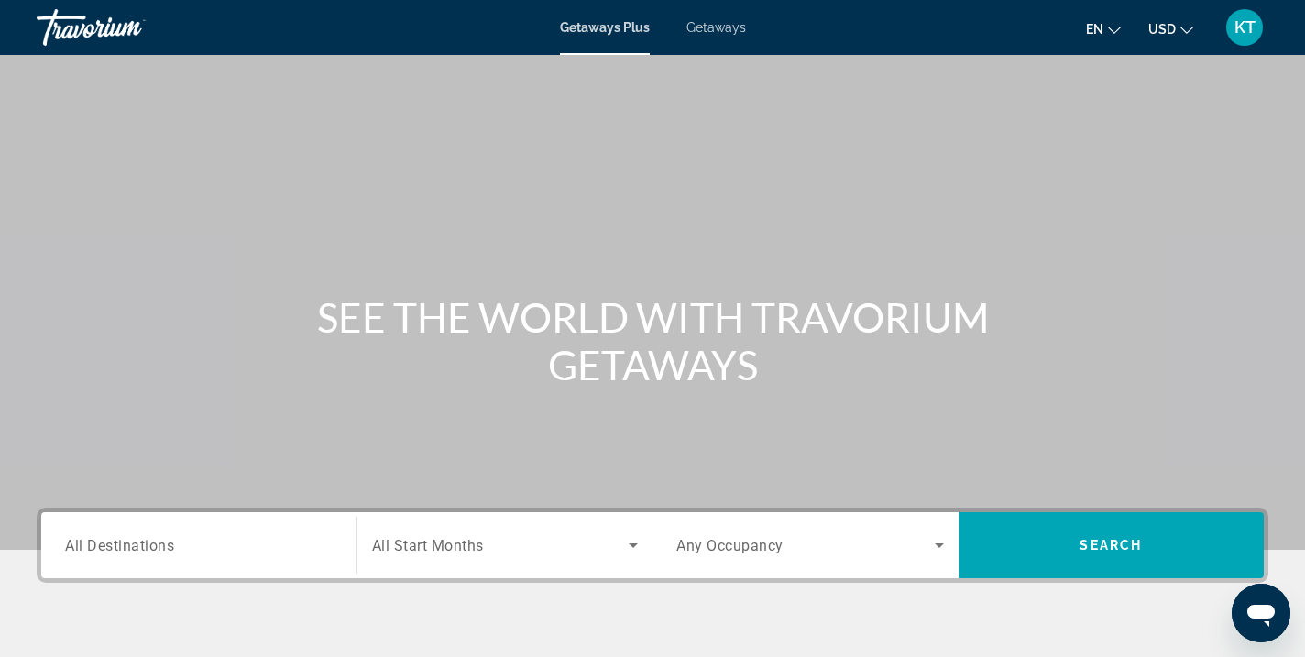
click at [141, 547] on span "All Destinations" at bounding box center [119, 544] width 109 height 17
click at [141, 547] on input "Destination All Destinations" at bounding box center [199, 546] width 268 height 22
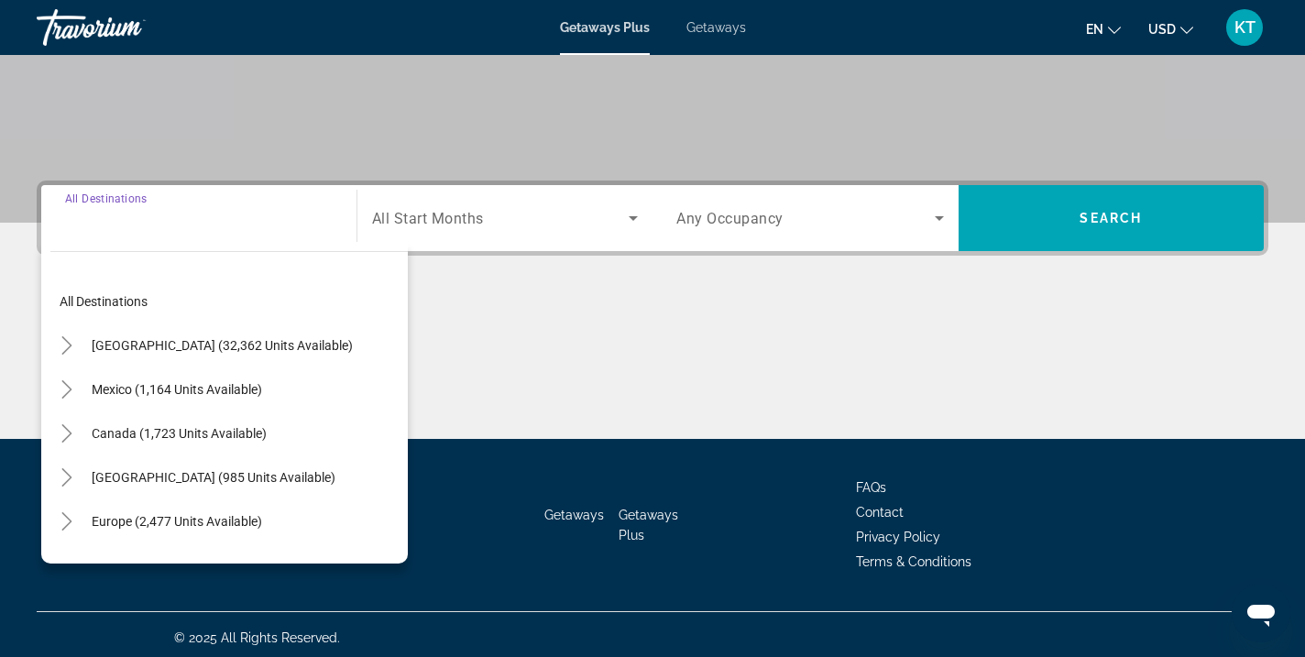
scroll to position [334, 0]
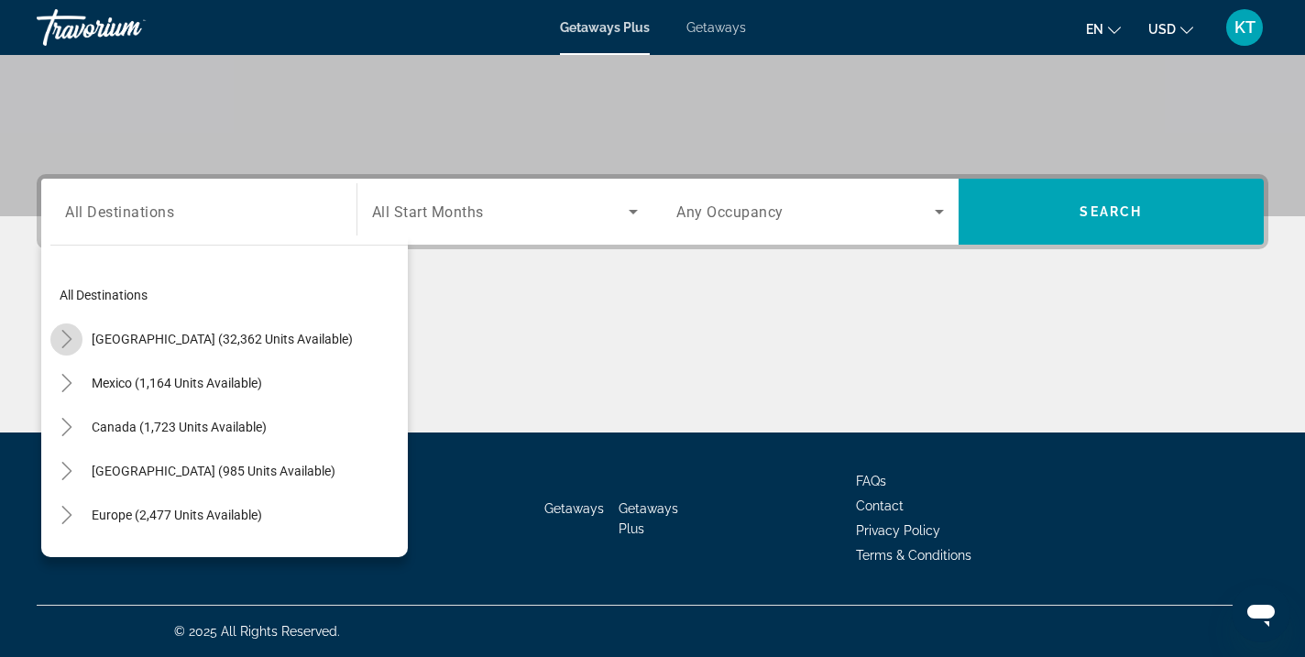
click at [69, 341] on icon "Toggle United States (32,362 units available)" at bounding box center [67, 339] width 18 height 18
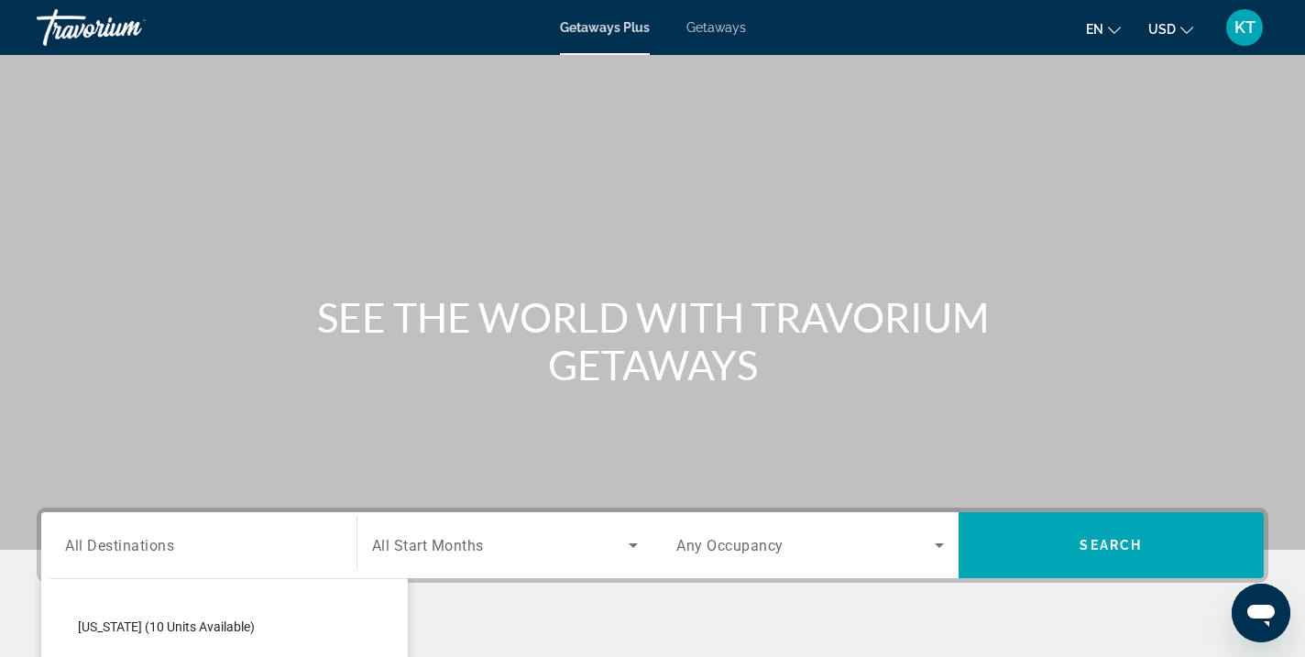
scroll to position [668, 0]
drag, startPoint x: 199, startPoint y: 412, endPoint x: 230, endPoint y: 238, distance: 176.9
click at [230, 238] on div "Main content" at bounding box center [652, 275] width 1305 height 550
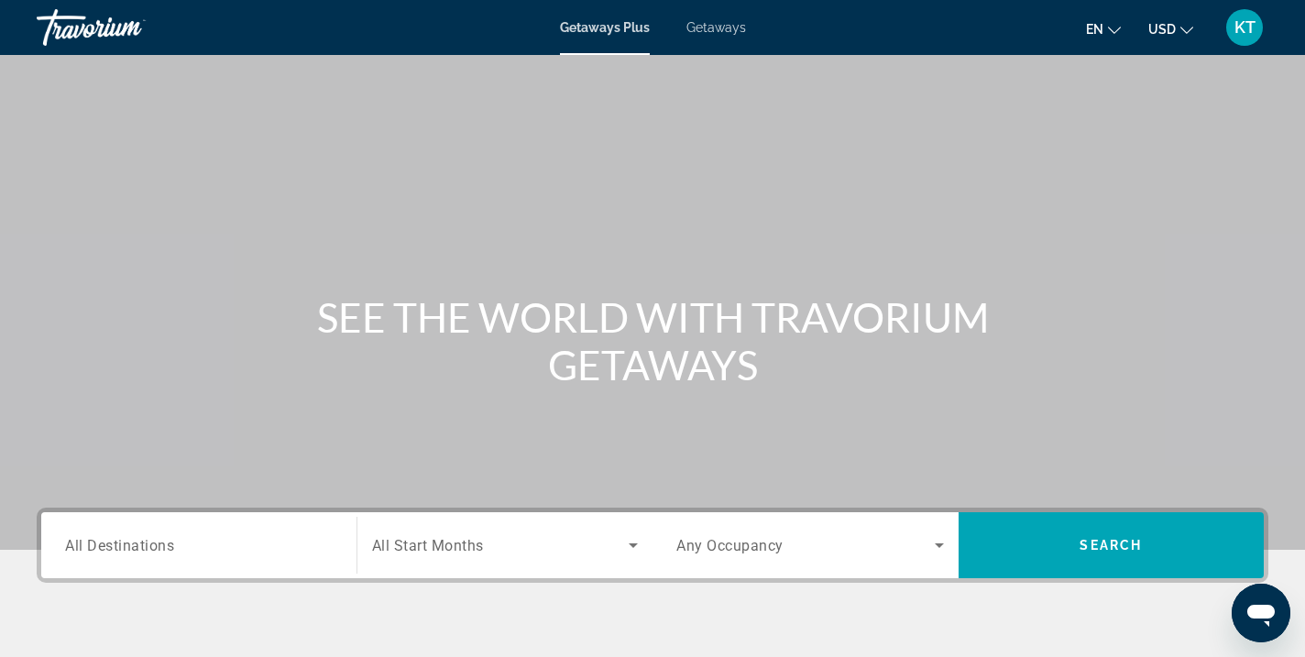
click at [148, 553] on span "All Destinations" at bounding box center [119, 544] width 109 height 17
click at [148, 553] on input "Destination All Destinations" at bounding box center [199, 546] width 268 height 22
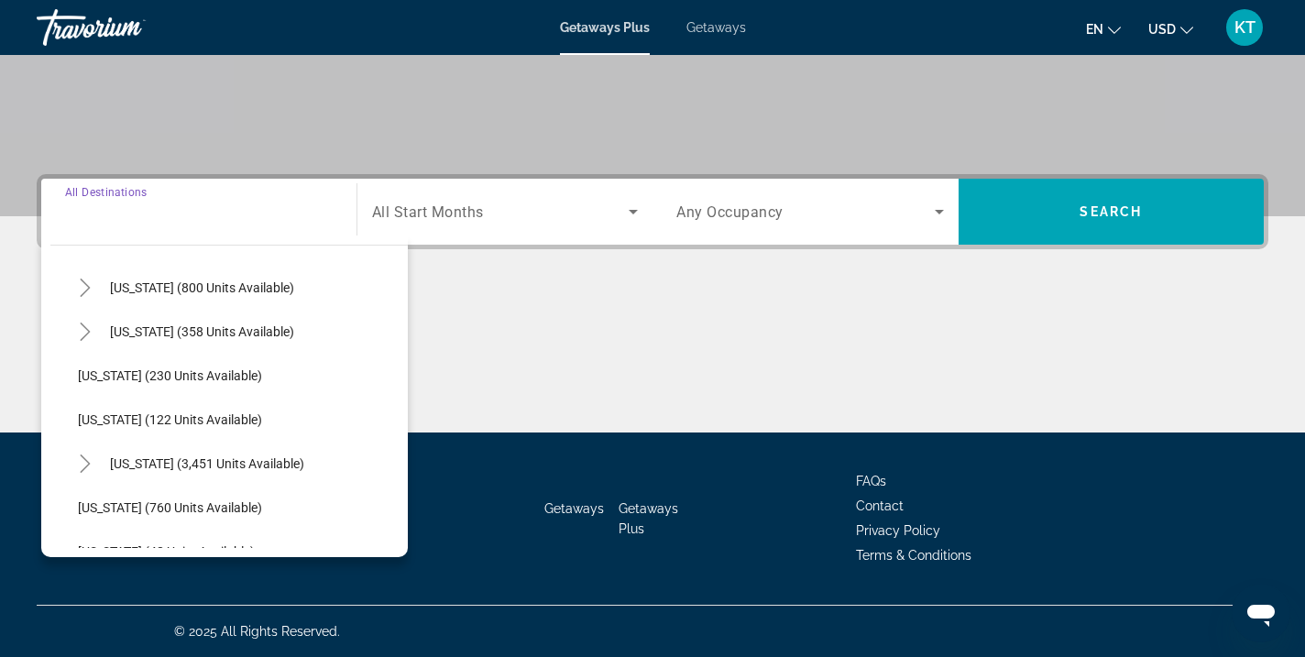
scroll to position [1461, 0]
click at [90, 327] on icon "Toggle Texas (358 units available)" at bounding box center [85, 330] width 18 height 18
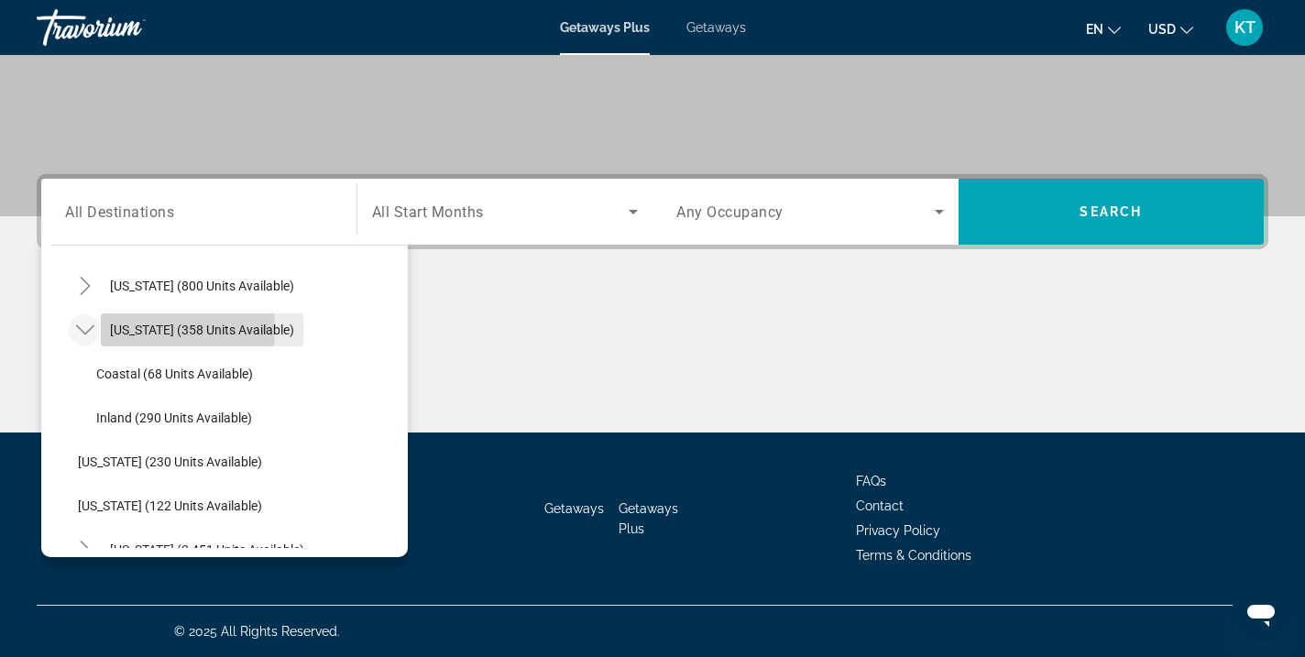
click at [146, 327] on span "[US_STATE] (358 units available)" at bounding box center [202, 330] width 184 height 15
type input "**********"
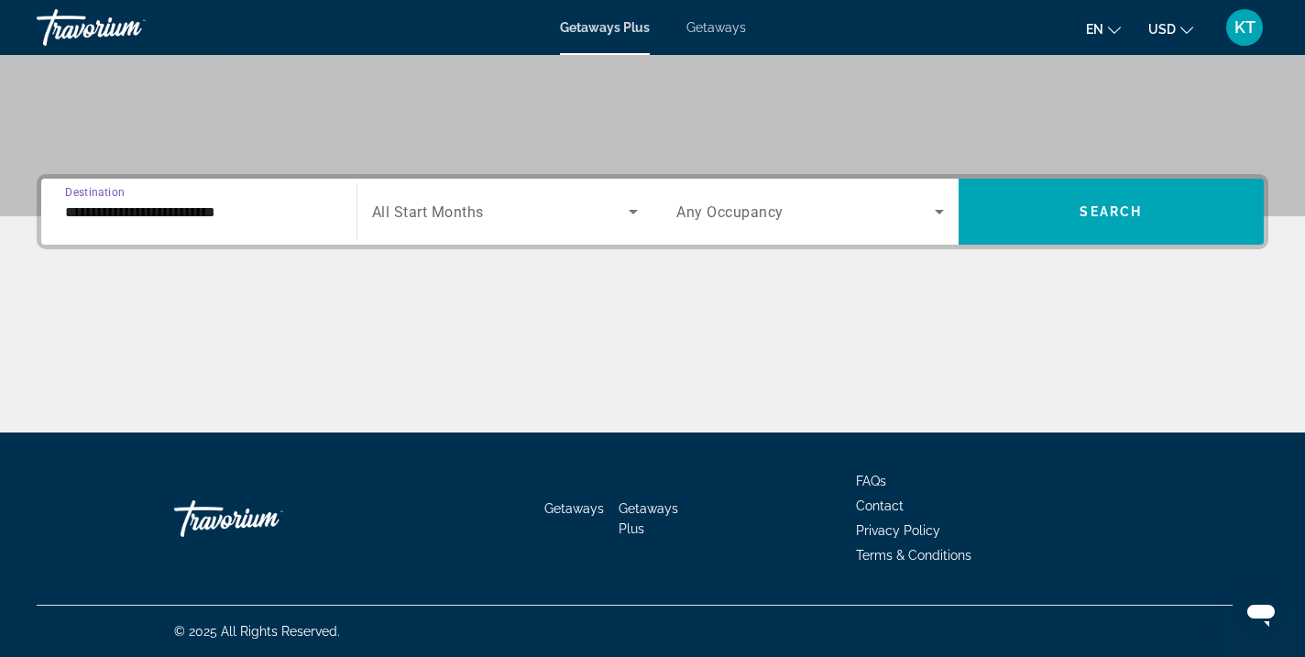
click at [452, 215] on span "All Start Months" at bounding box center [428, 211] width 112 height 17
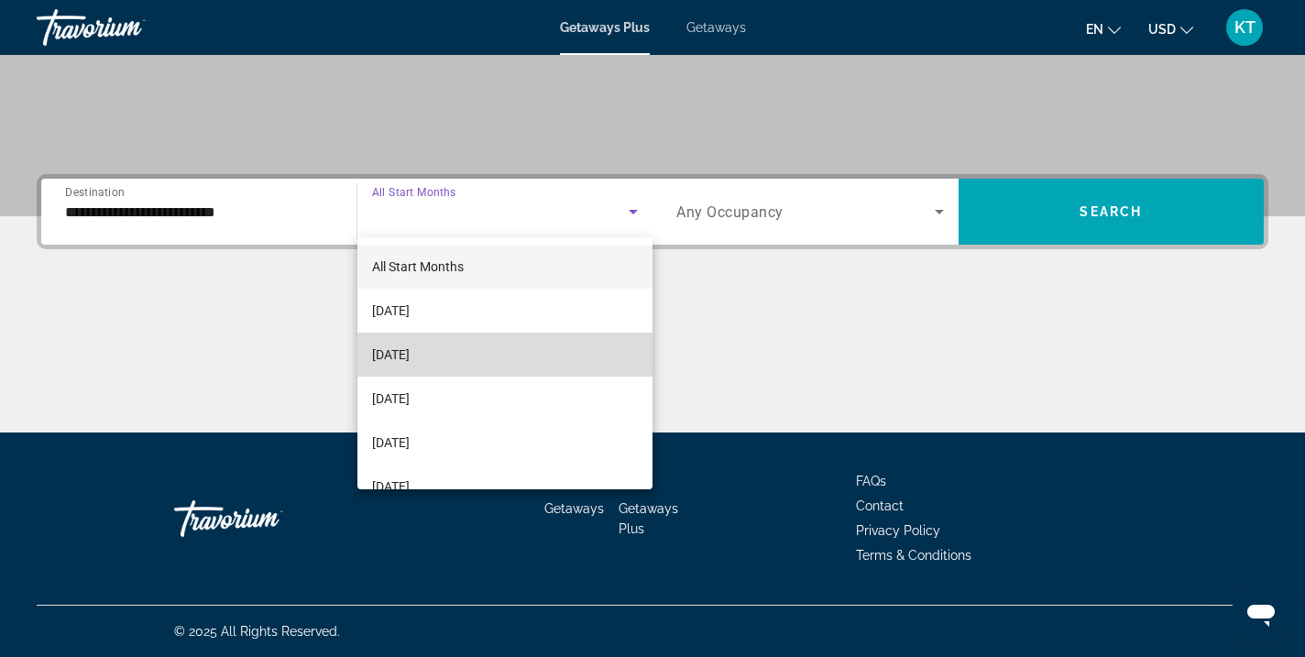
click at [410, 357] on span "[DATE]" at bounding box center [391, 355] width 38 height 22
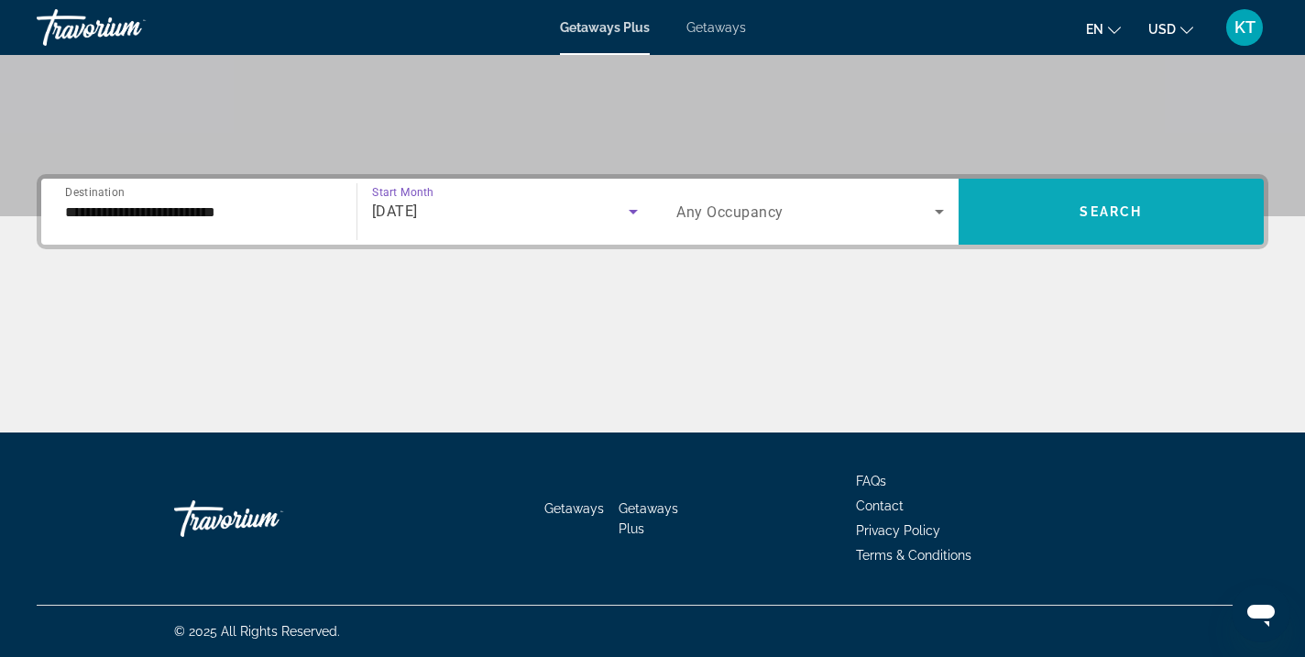
click at [1008, 208] on span "Search widget" at bounding box center [1112, 212] width 306 height 44
